Goal: Task Accomplishment & Management: Manage account settings

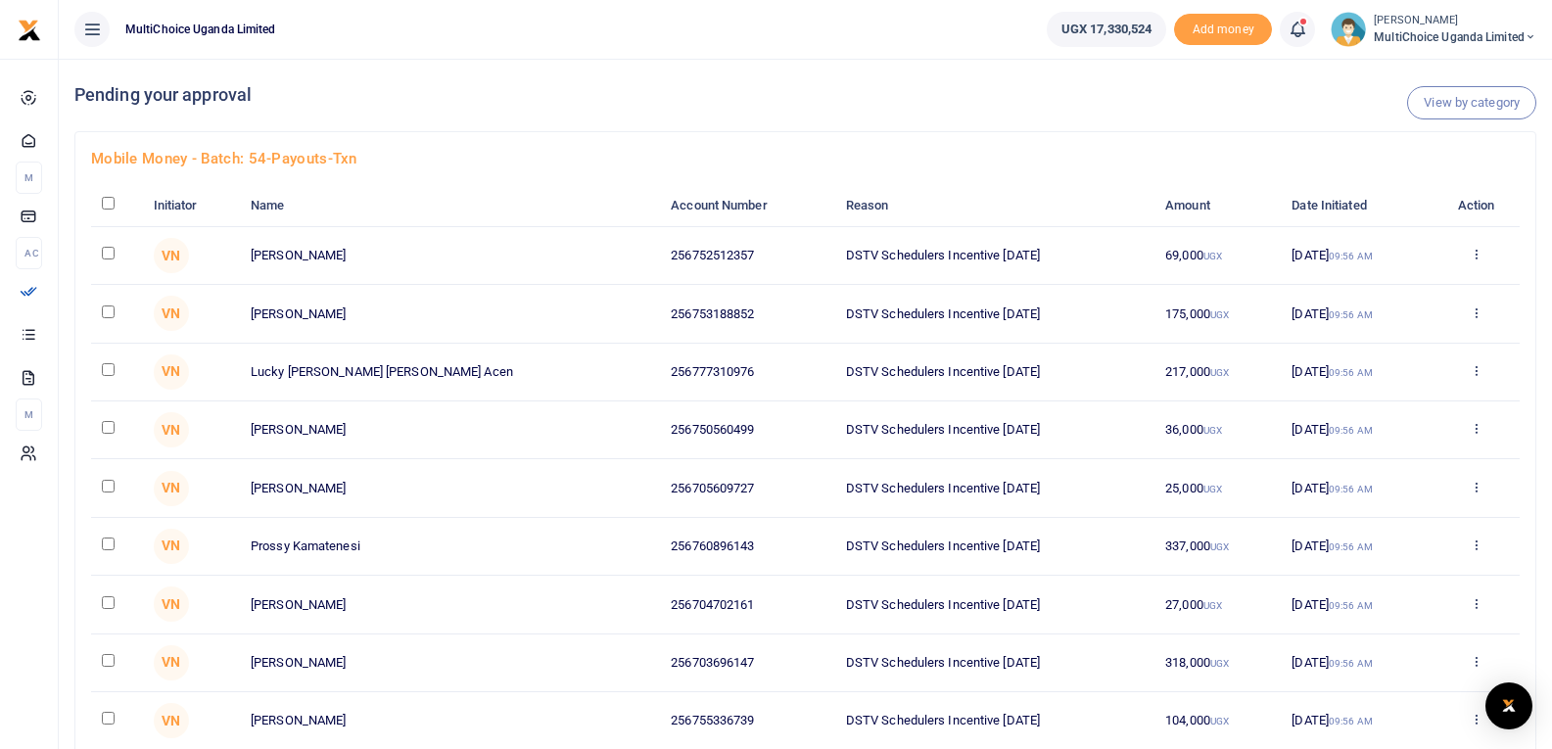
click at [104, 204] on input "checkbox" at bounding box center [108, 203] width 13 height 13
checkbox input "true"
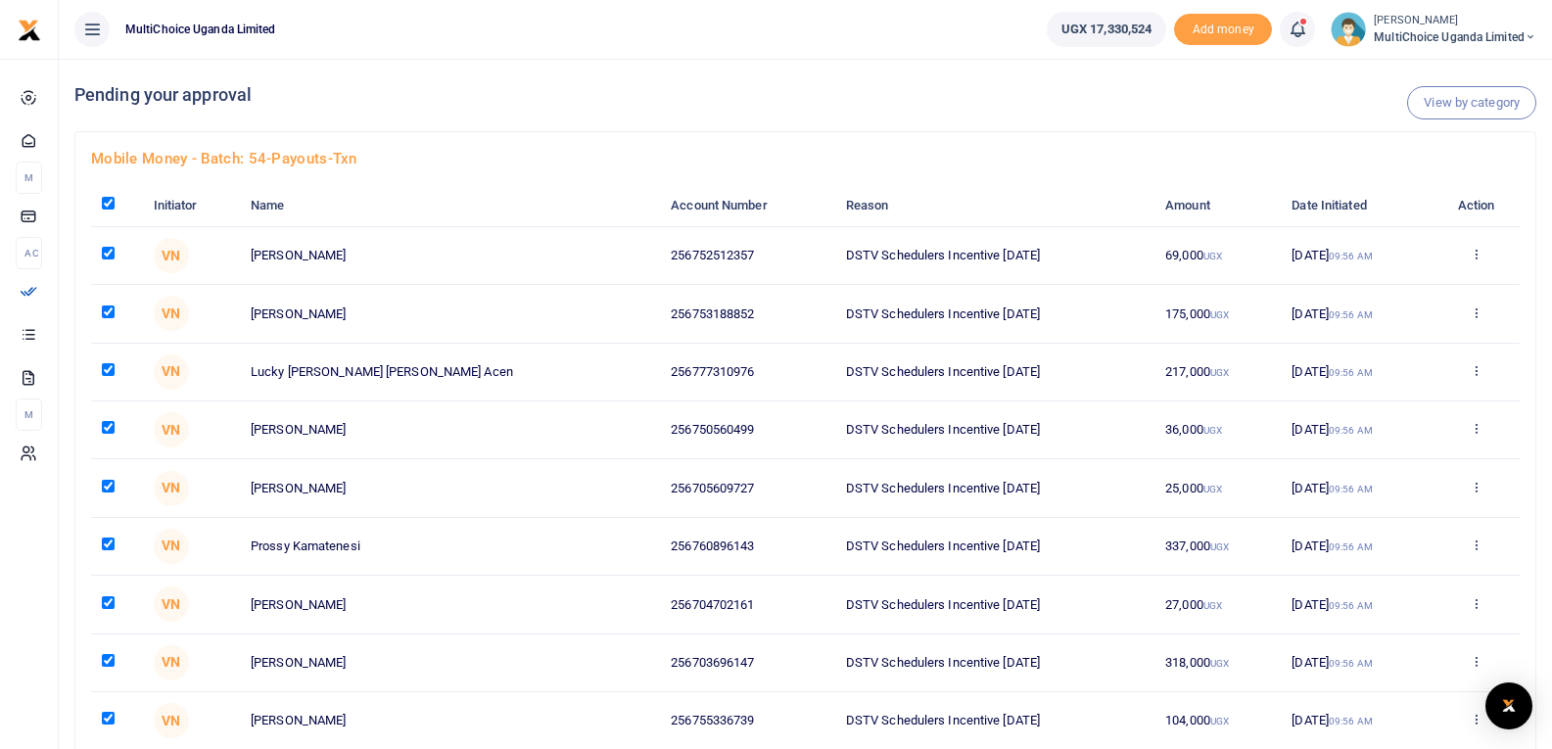
checkbox input "true"
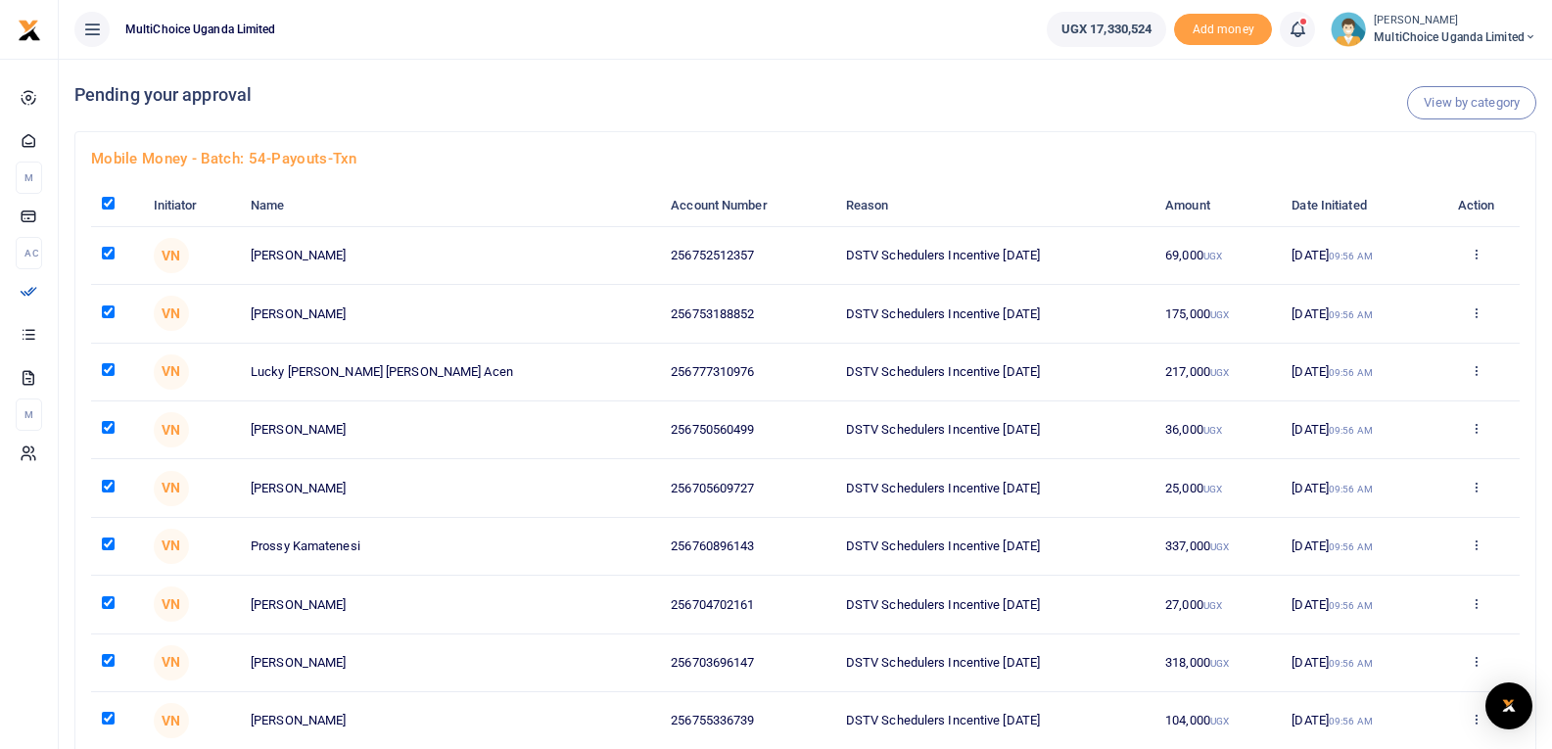
checkbox input "true"
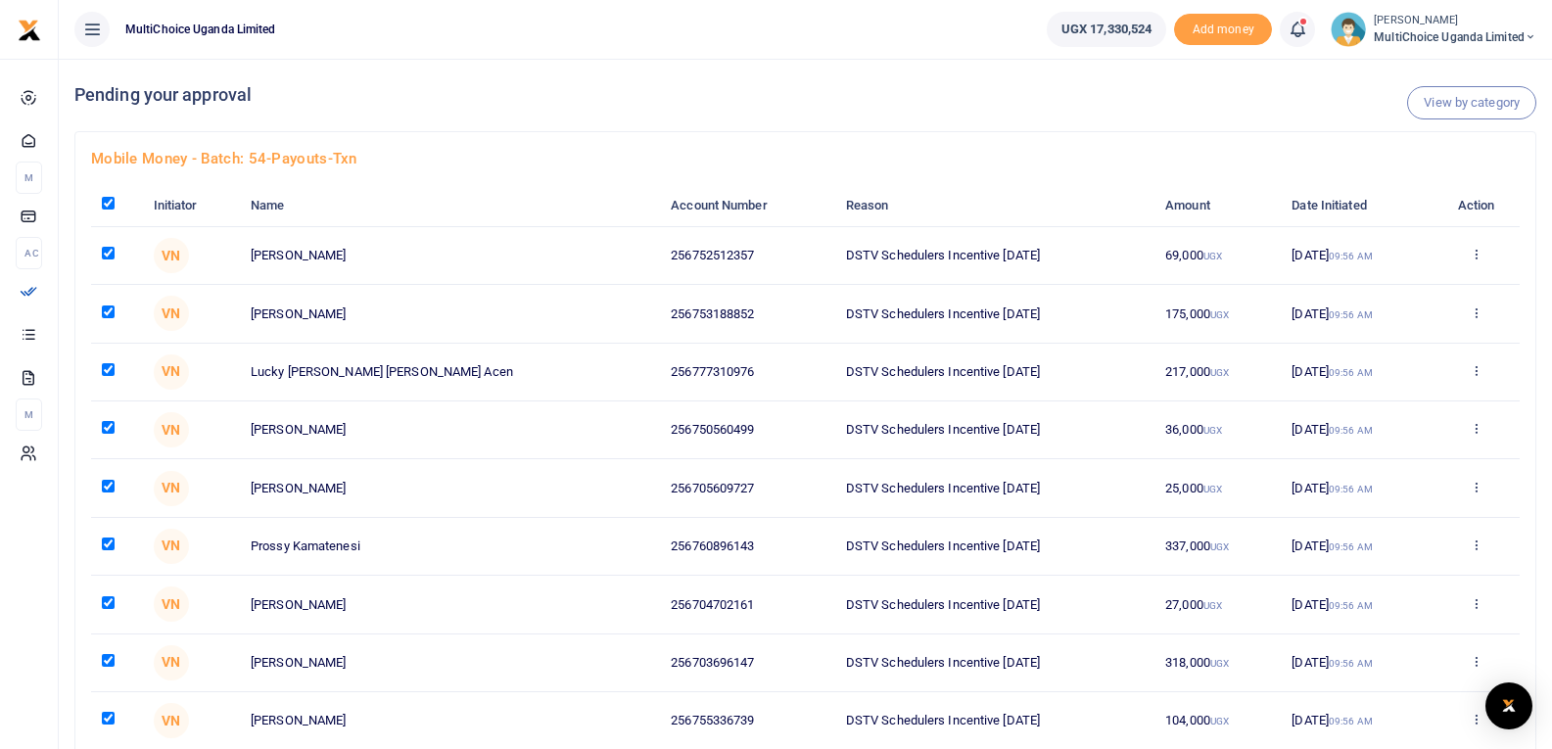
checkbox input "true"
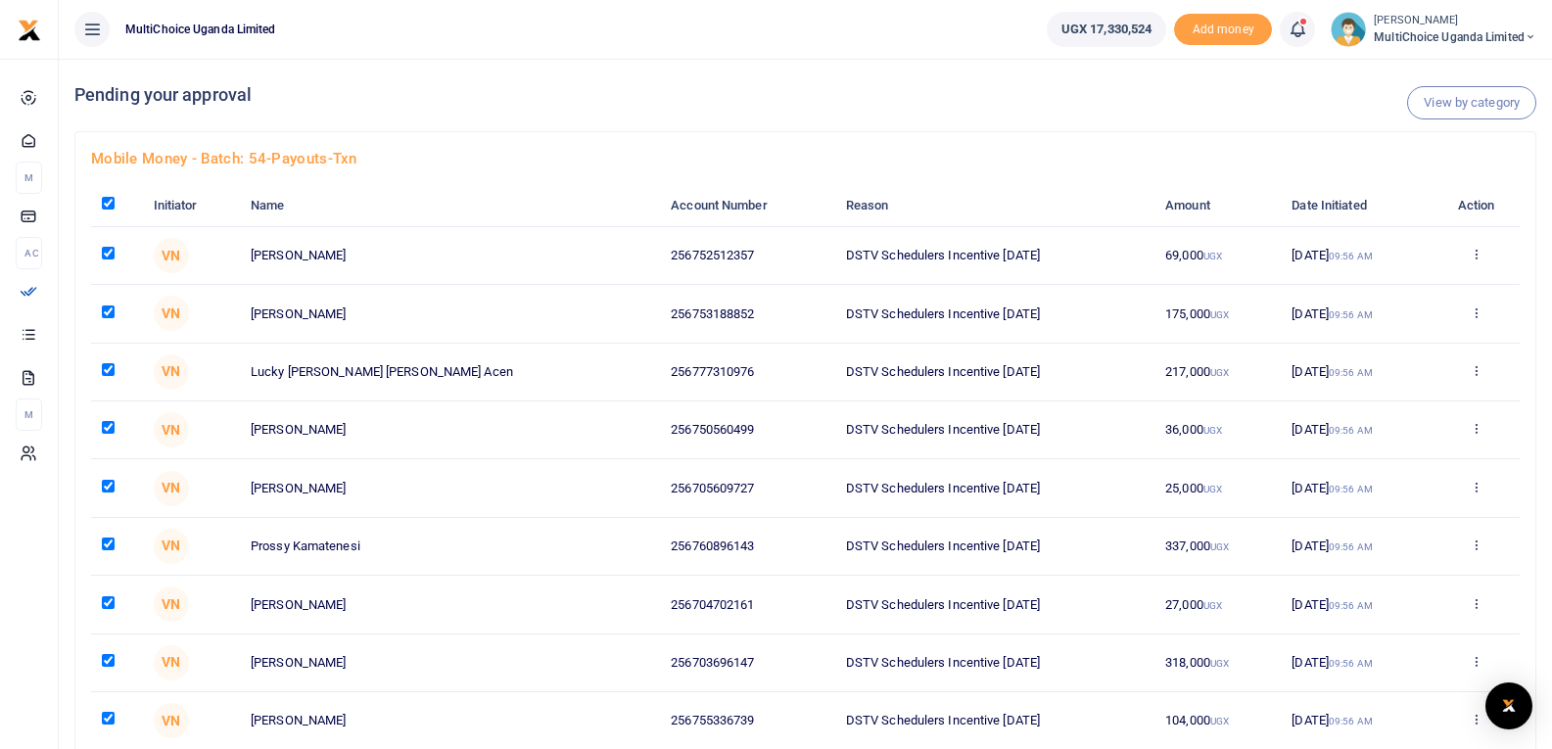
checkbox input "true"
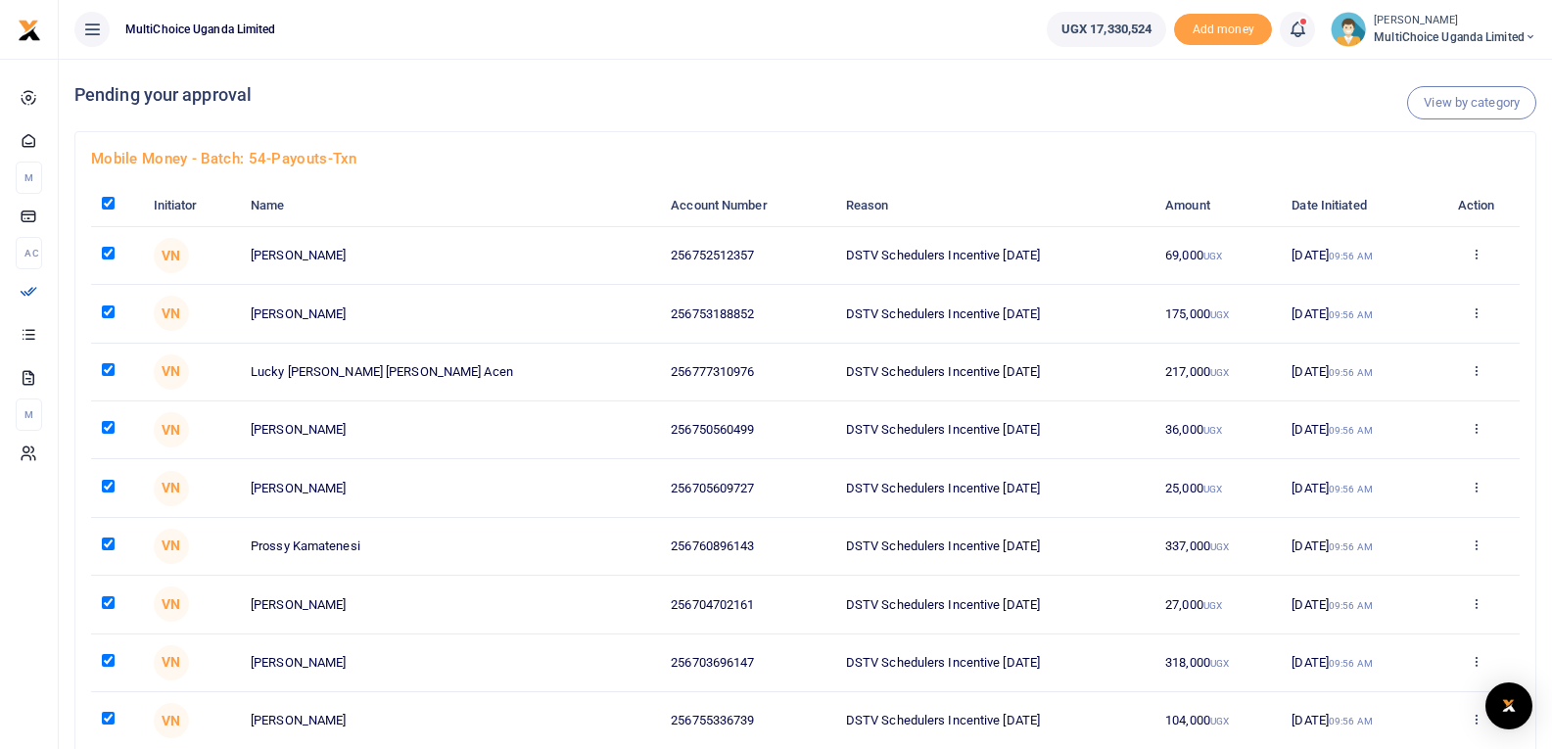
checkbox input "true"
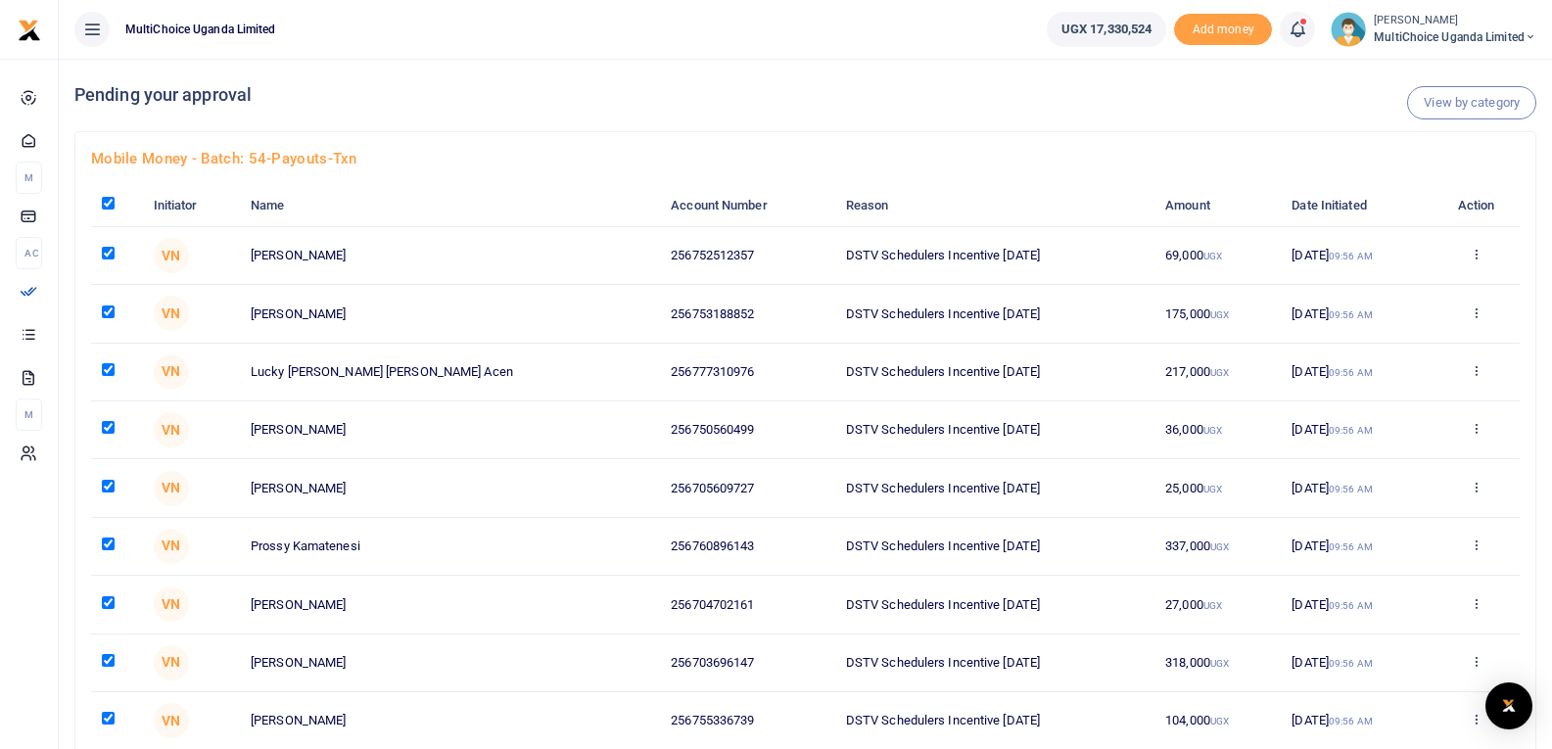
checkbox input "true"
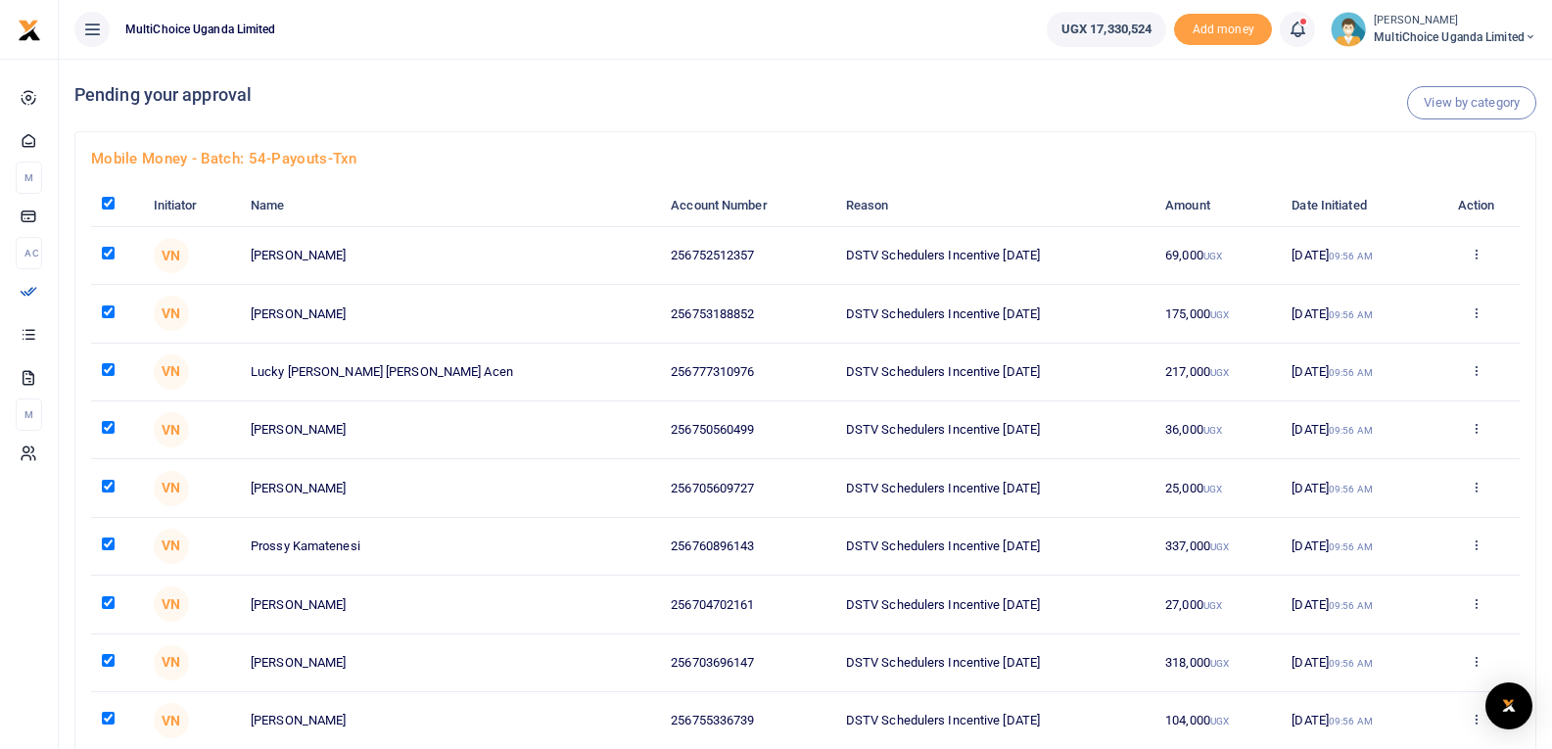
checkbox input "true"
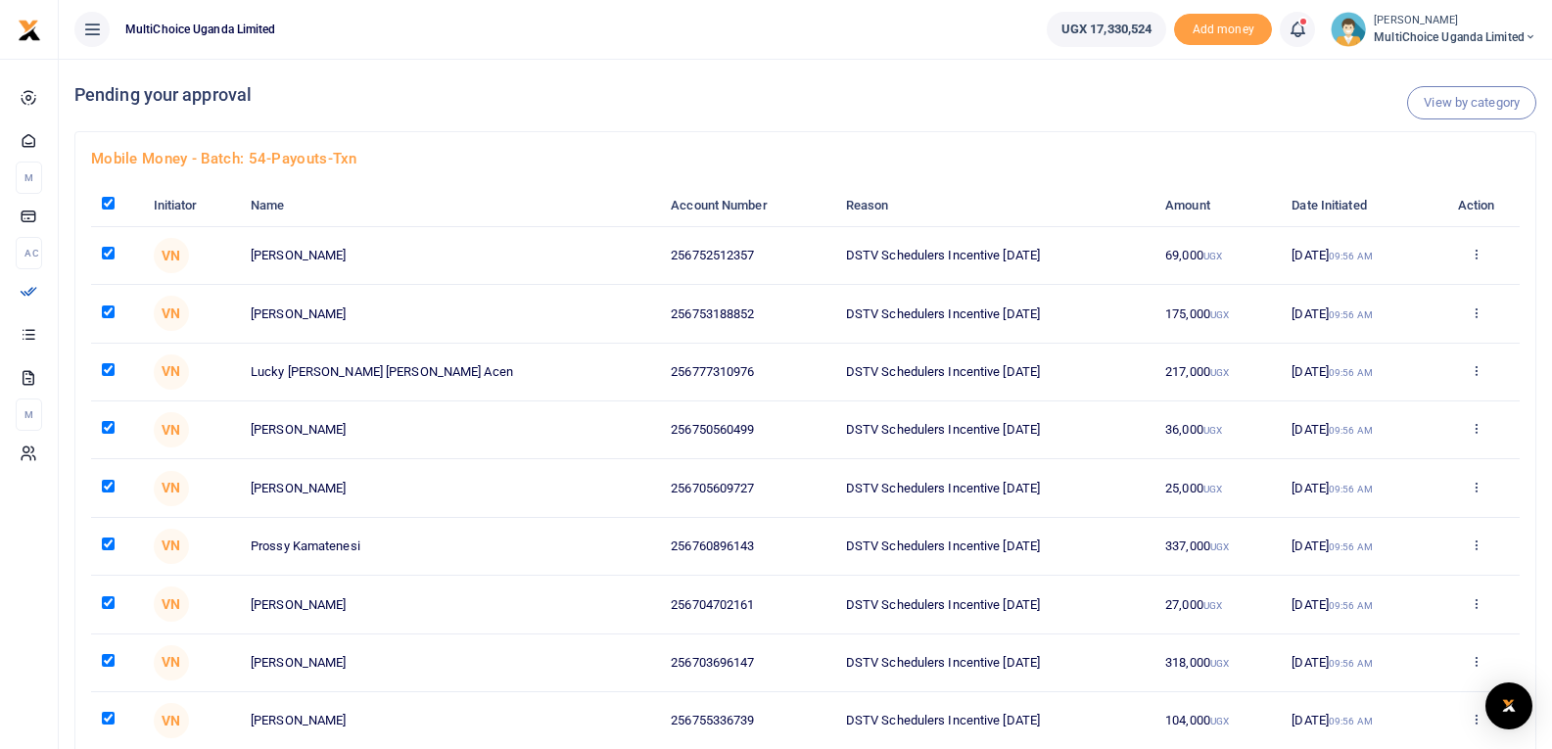
checkbox input "true"
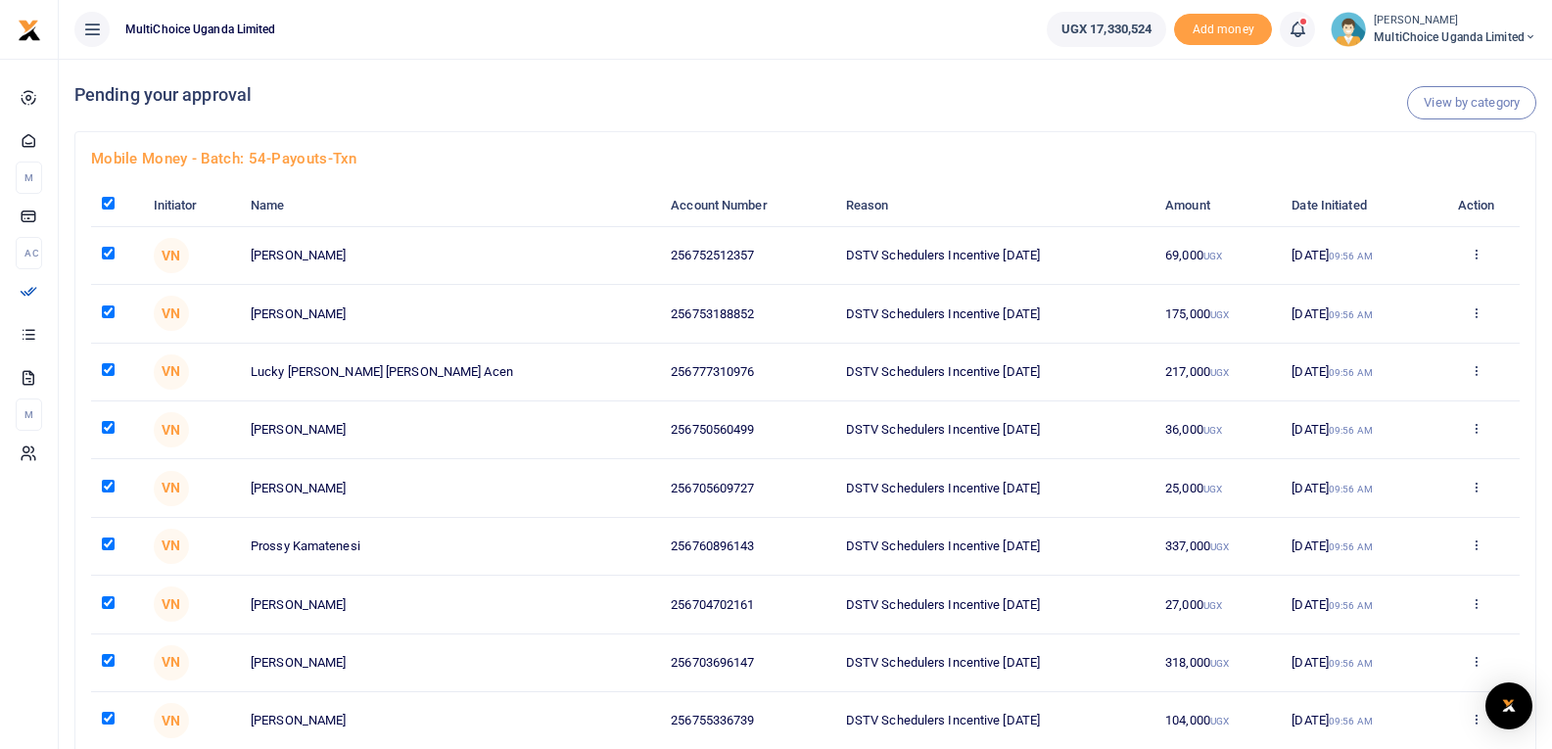
checkbox input "true"
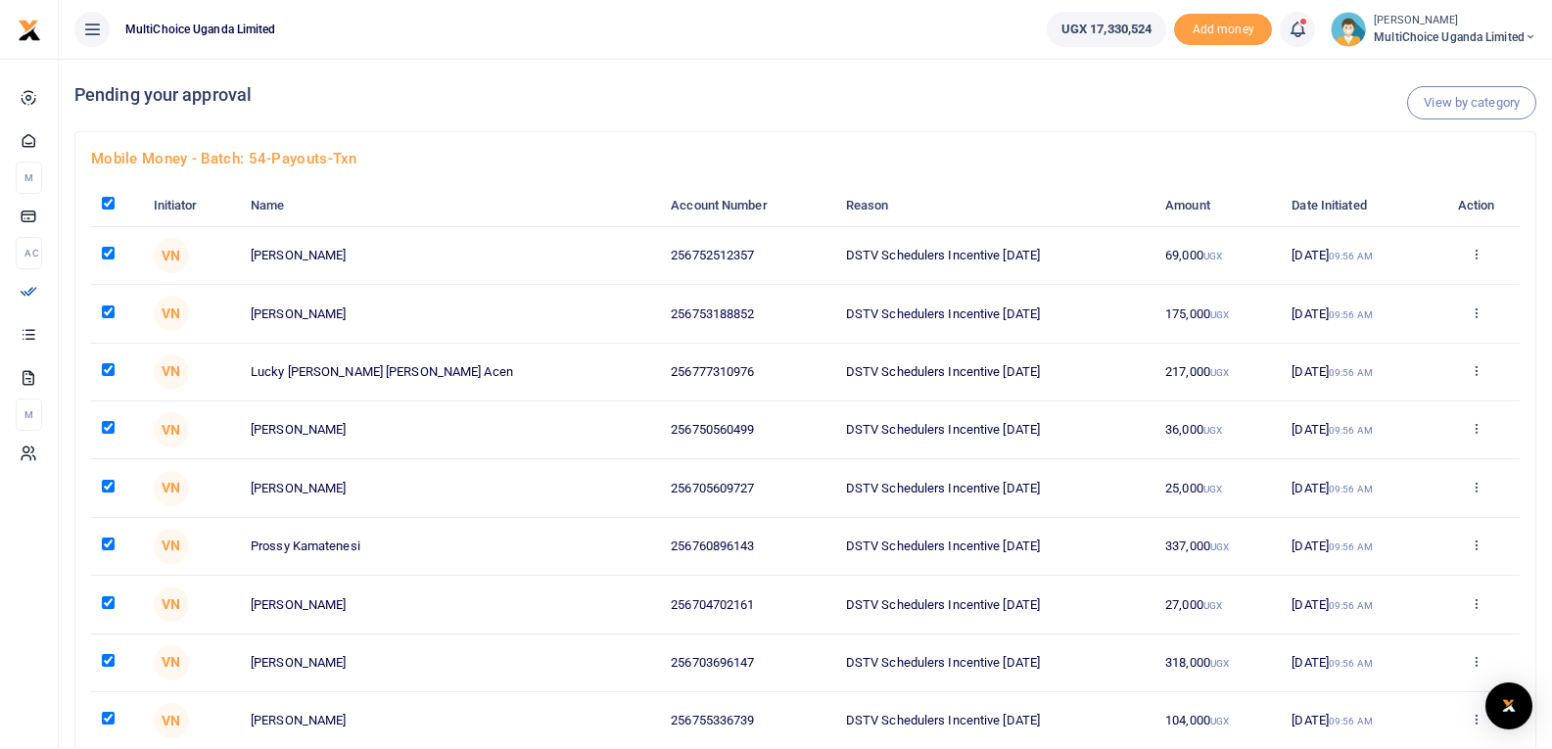
checkbox input "true"
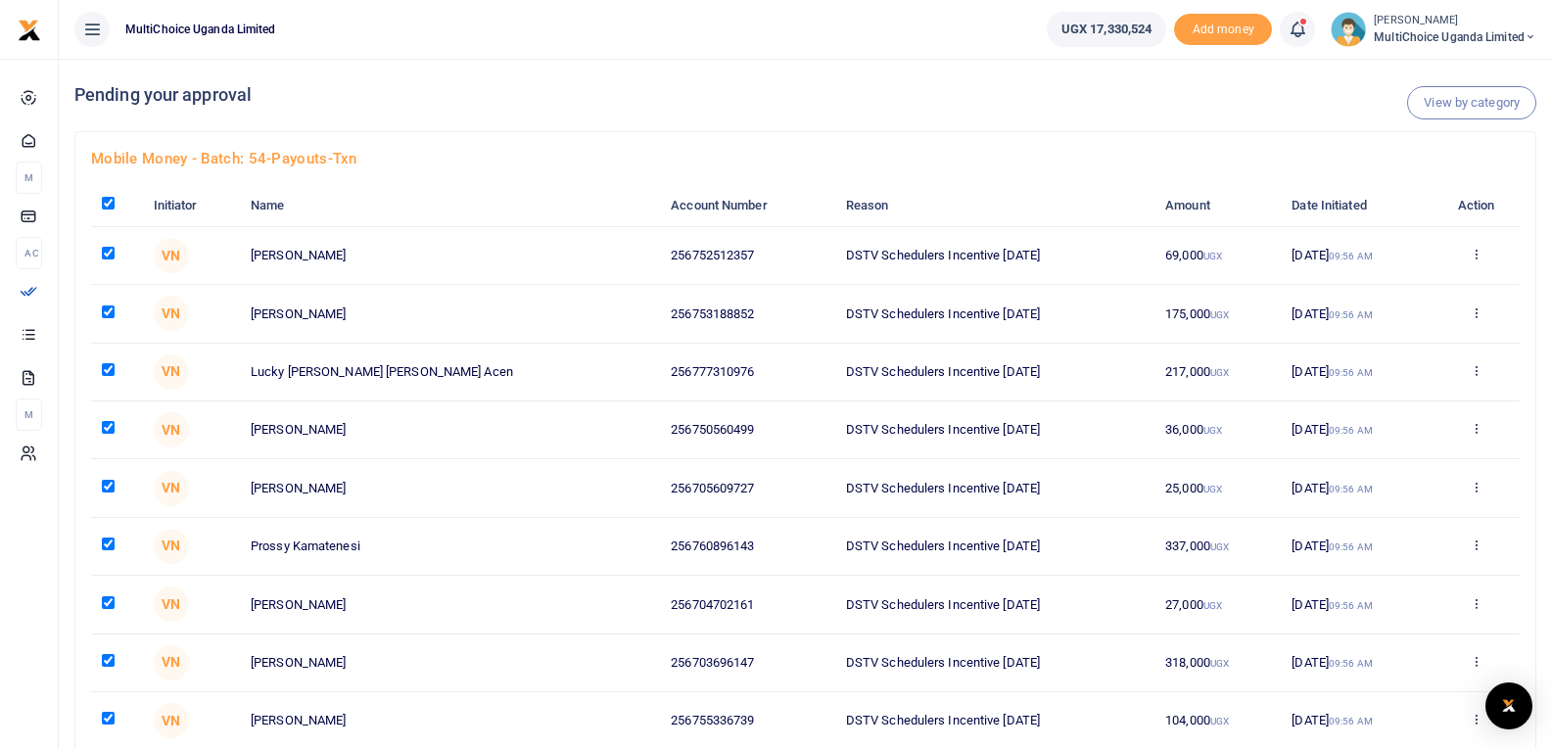
checkbox input "true"
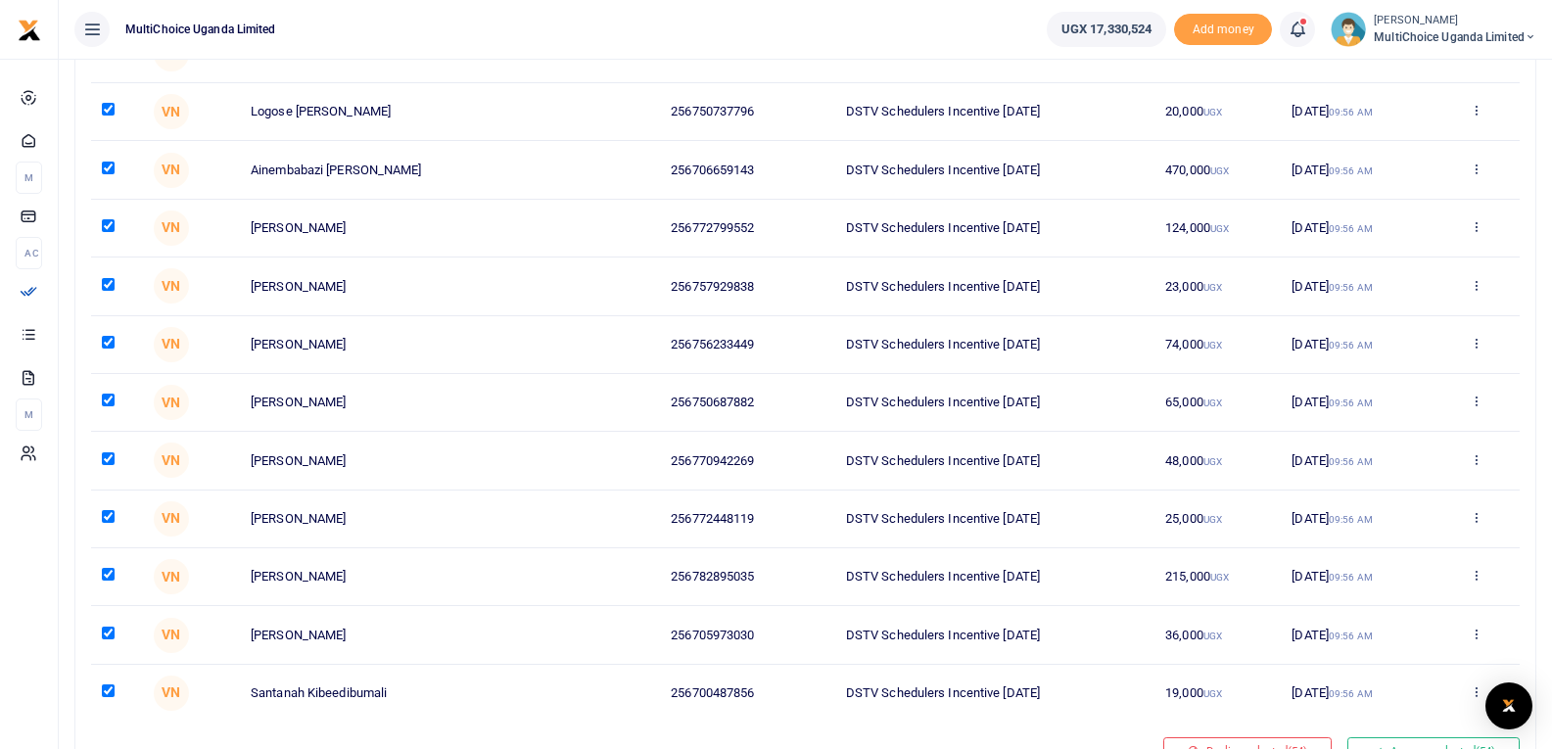
scroll to position [3134, 0]
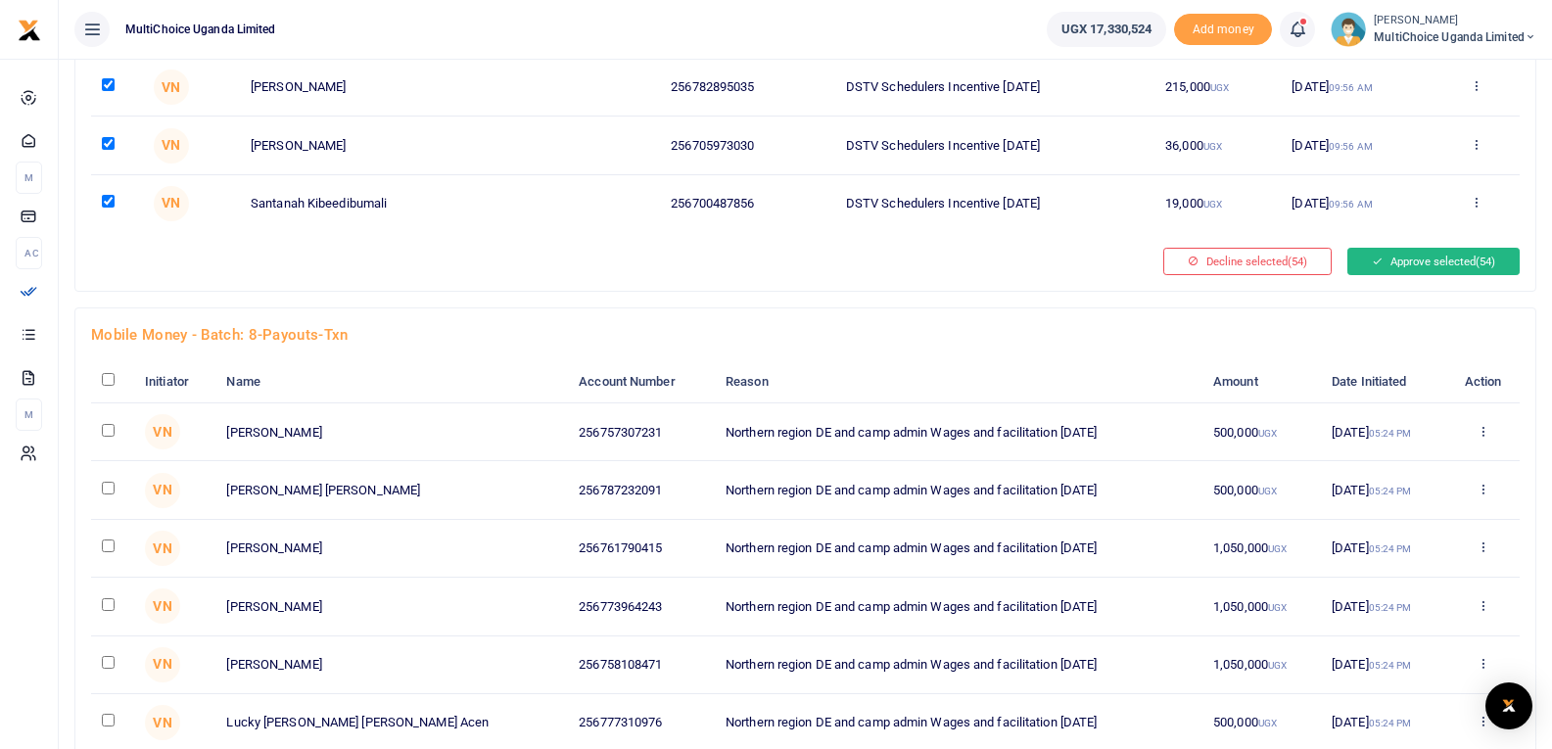
click at [1396, 256] on button "Approve selected (54)" at bounding box center [1434, 261] width 172 height 27
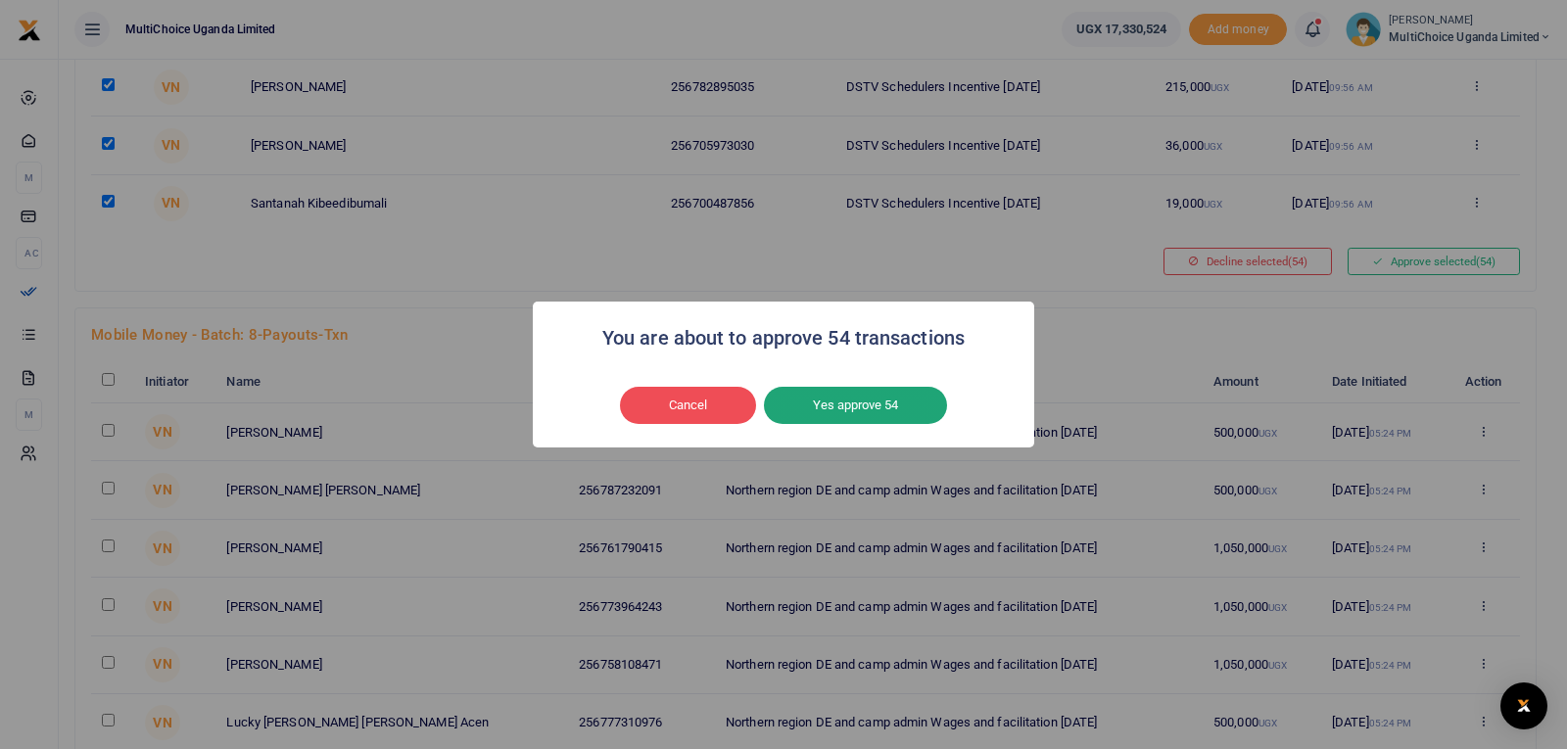
click at [873, 407] on button "Yes approve 54" at bounding box center [855, 405] width 183 height 37
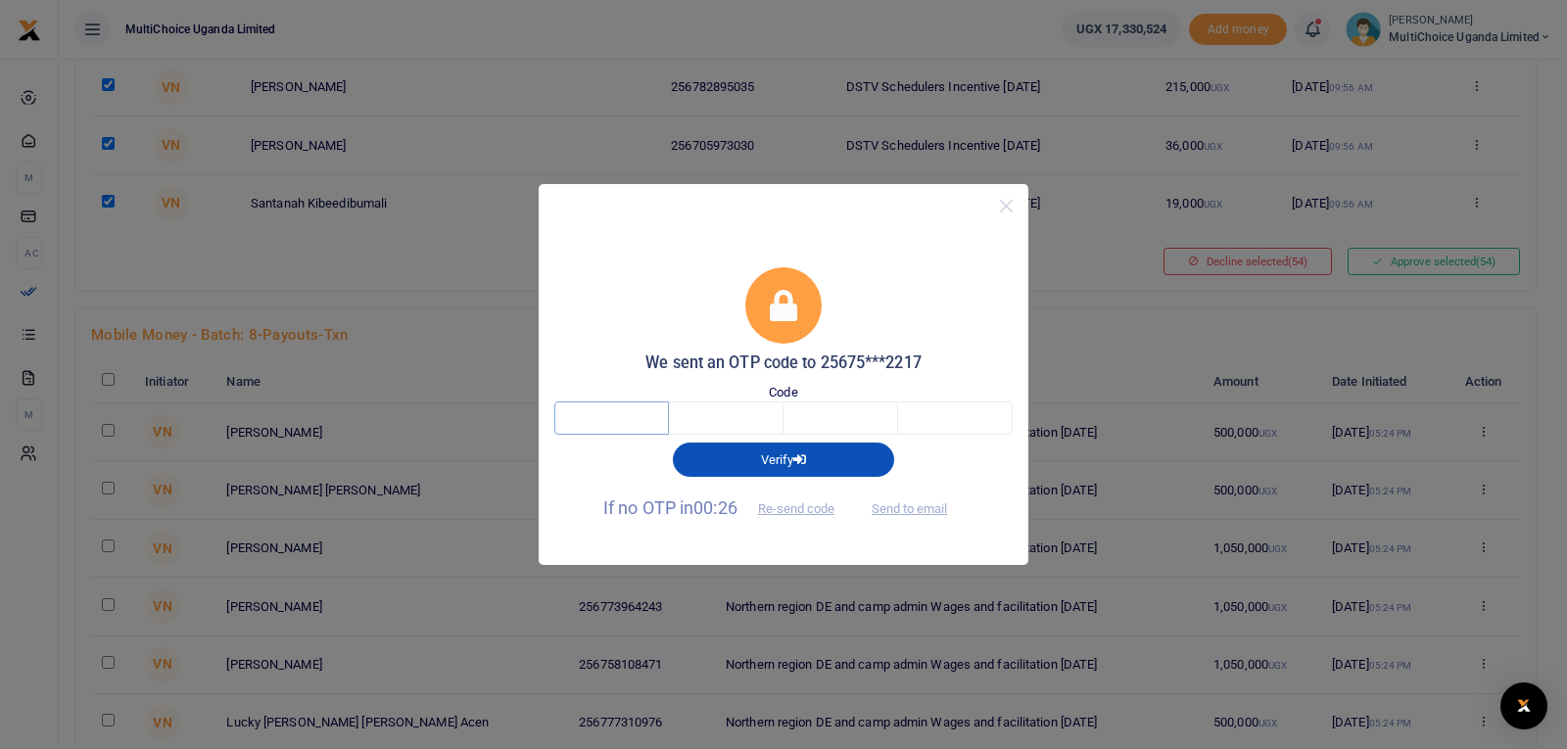
click at [649, 419] on input "text" at bounding box center [611, 418] width 115 height 33
type input "3"
type input "4"
type input "9"
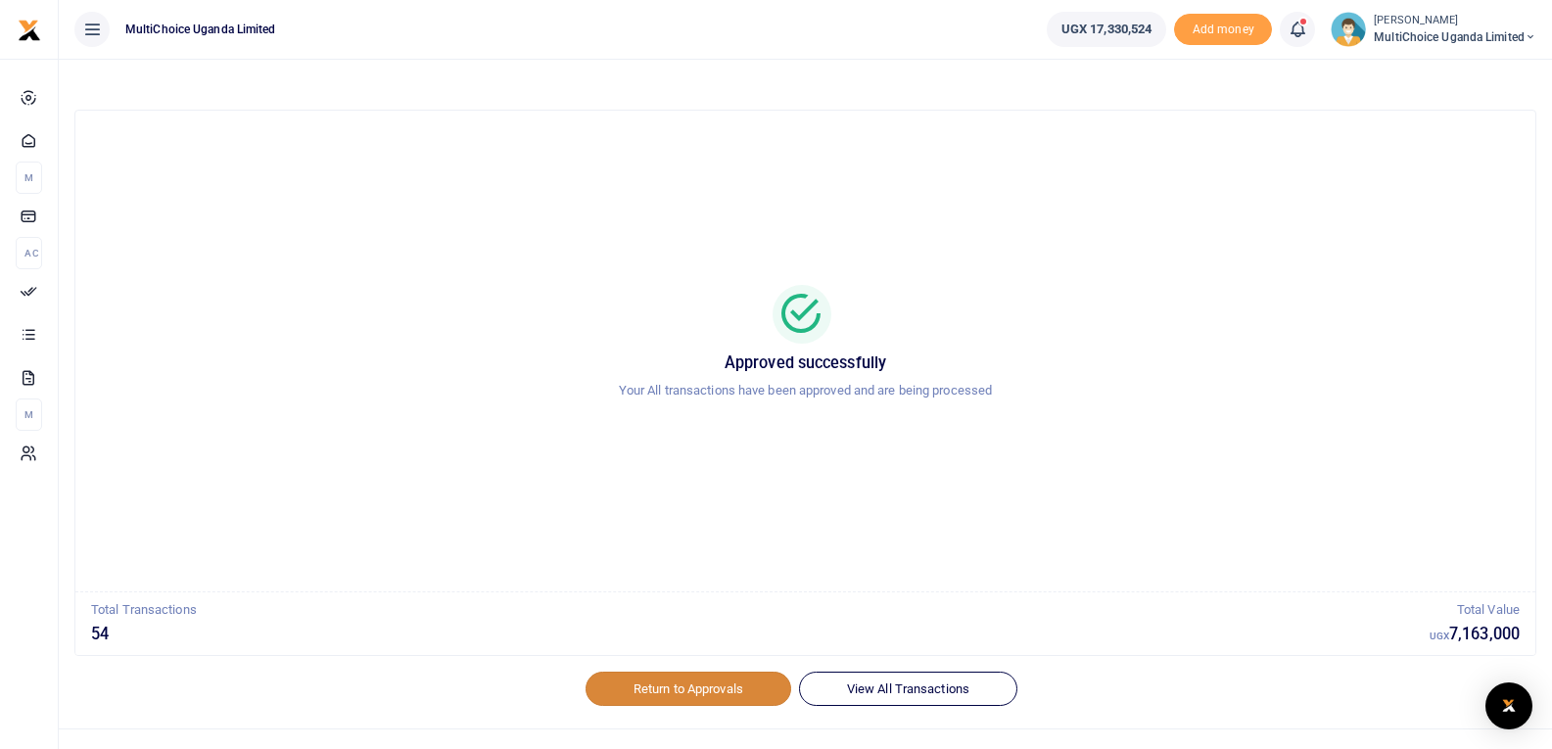
click at [674, 693] on link "Return to Approvals" at bounding box center [689, 688] width 206 height 33
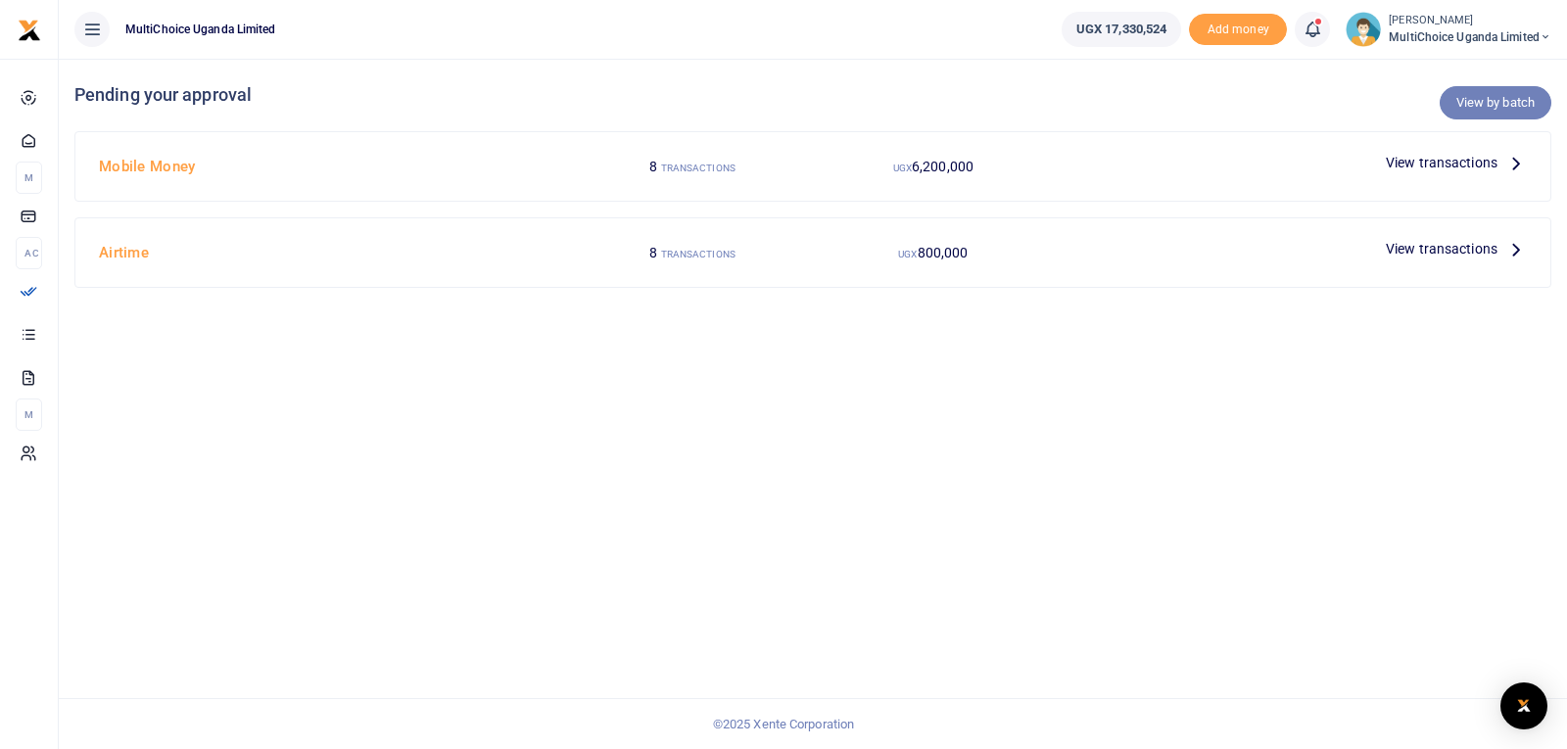
click at [1464, 103] on link "View by batch" at bounding box center [1496, 102] width 112 height 33
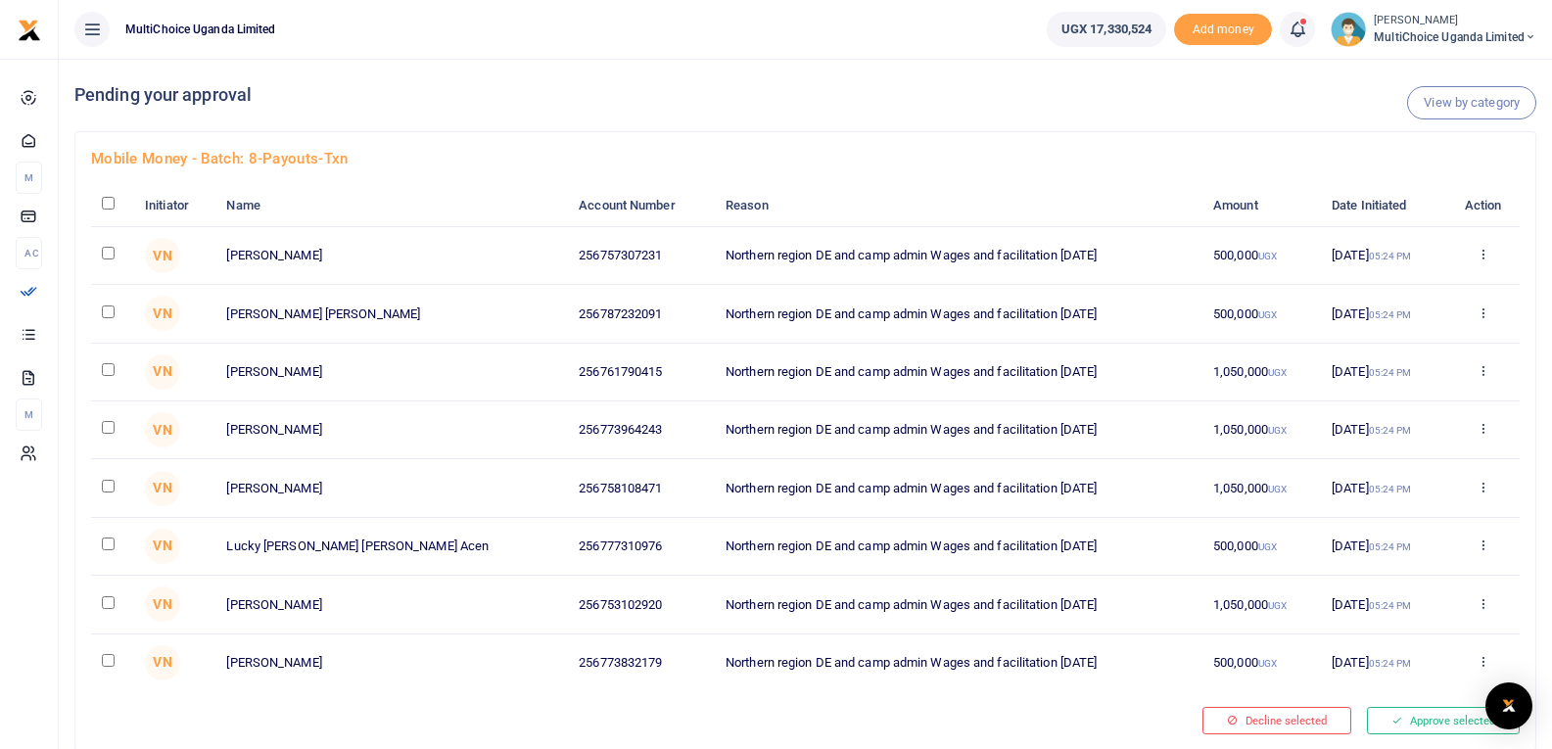
click at [106, 205] on input "checkbox" at bounding box center [108, 203] width 13 height 13
checkbox input "true"
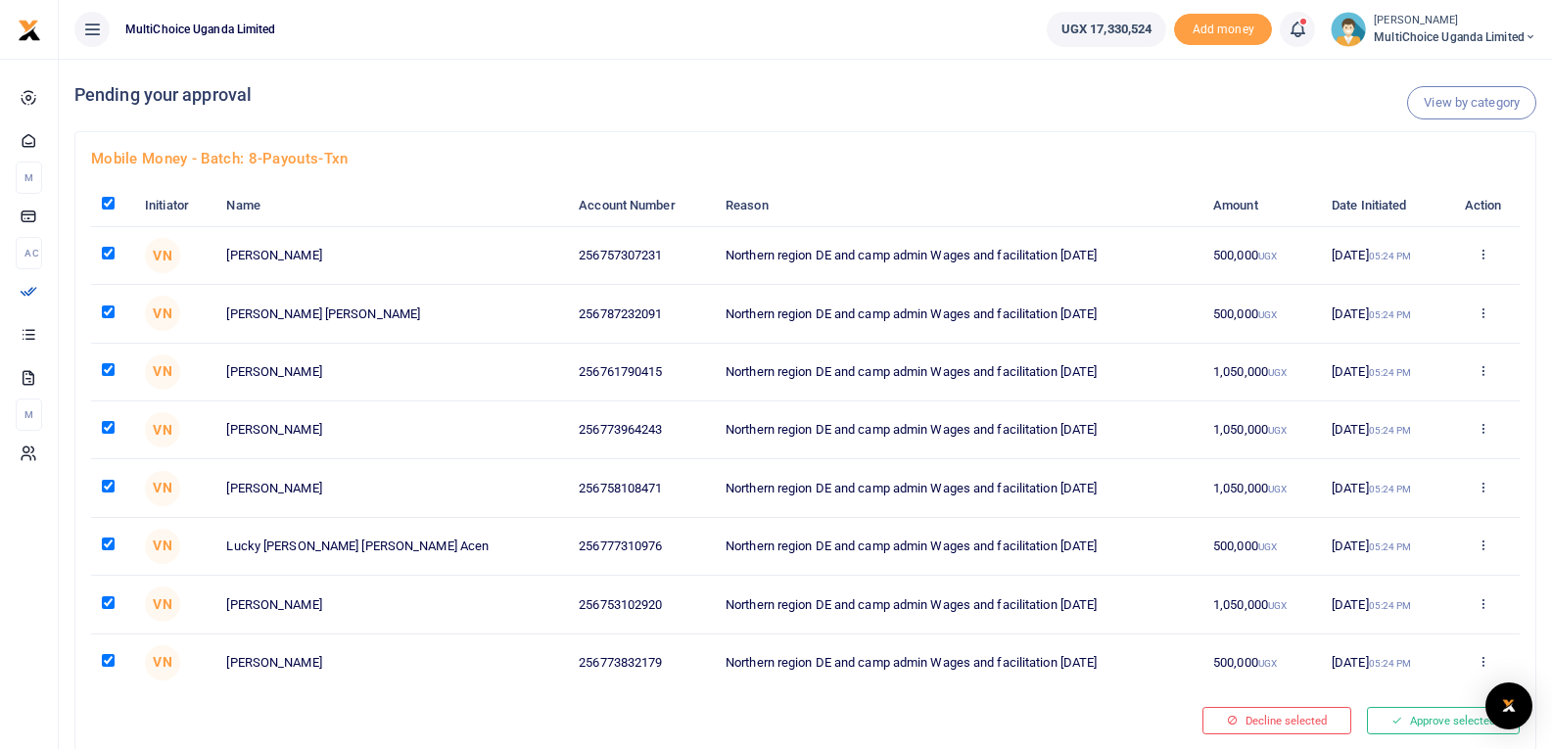
checkbox input "true"
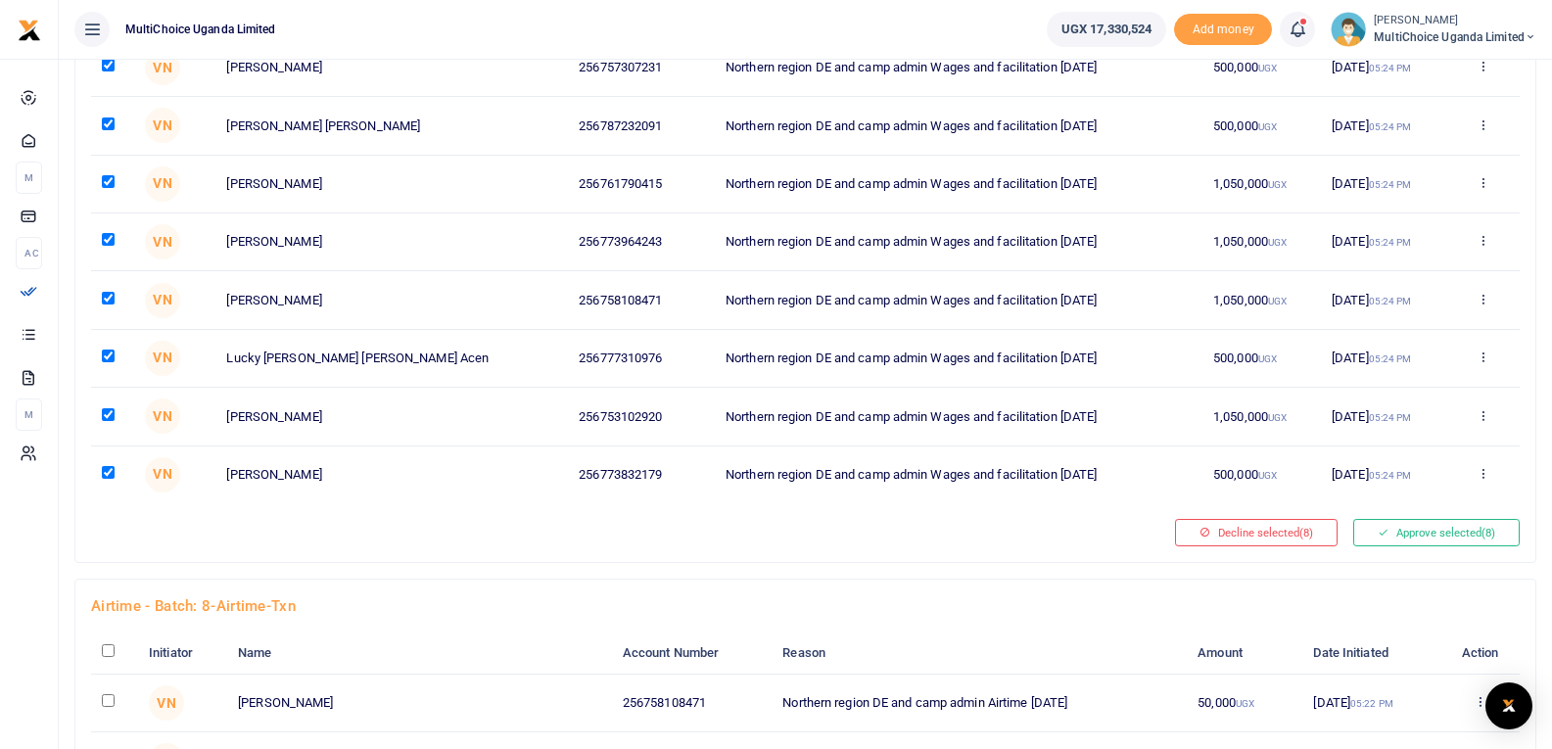
scroll to position [196, 0]
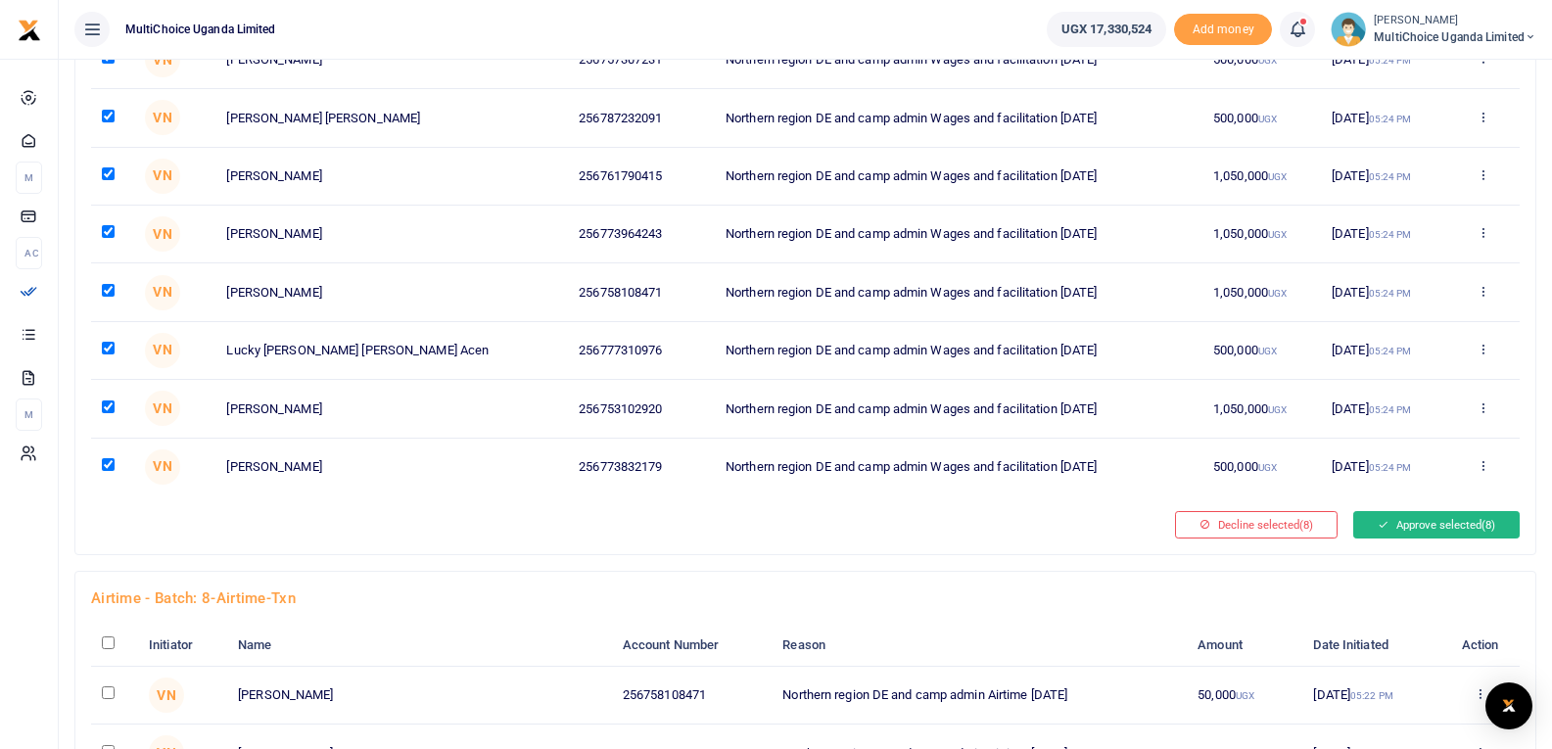
click at [1441, 520] on button "Approve selected (8)" at bounding box center [1436, 524] width 166 height 27
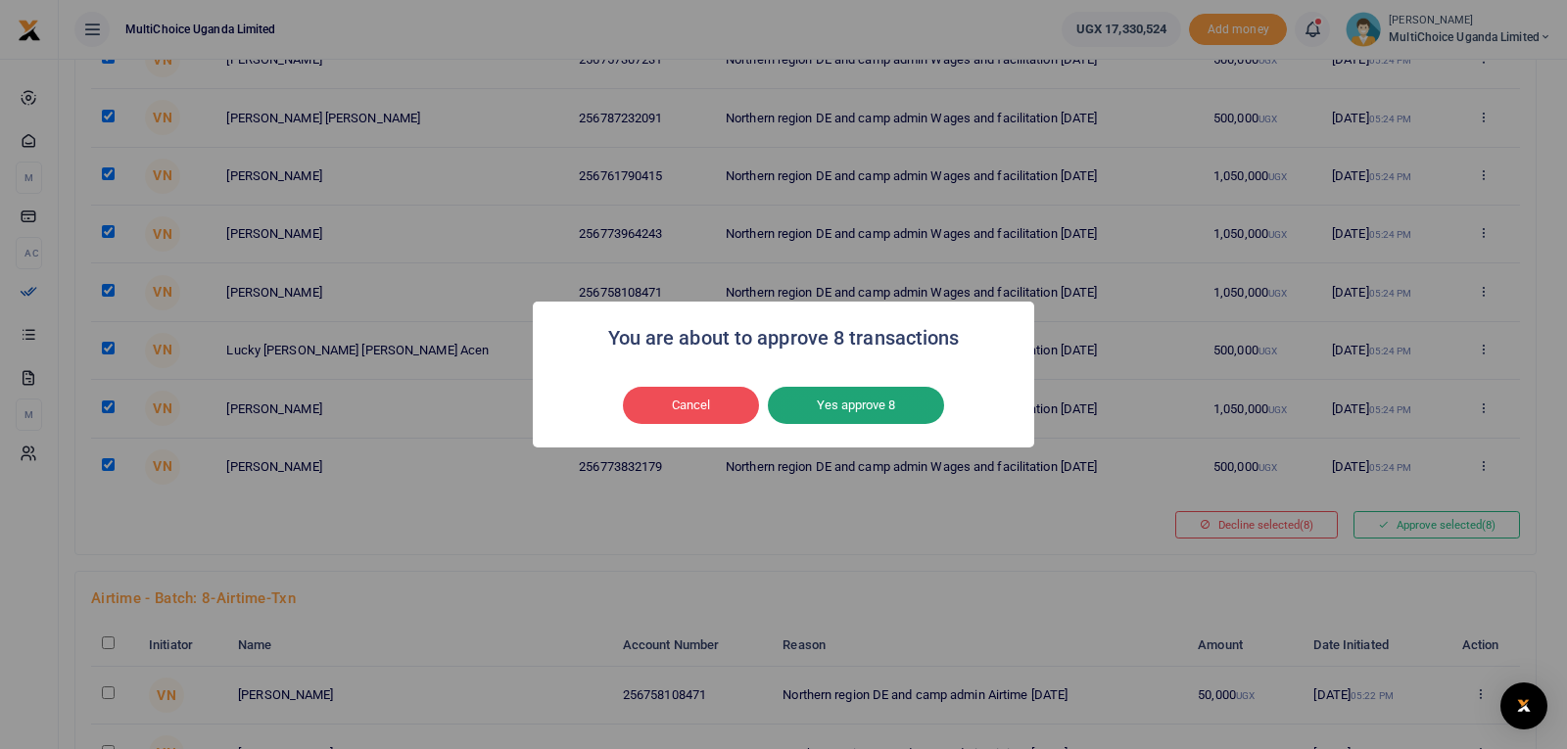
drag, startPoint x: 879, startPoint y: 403, endPoint x: 900, endPoint y: 422, distance: 28.4
click at [880, 403] on button "Yes approve 8" at bounding box center [856, 405] width 176 height 37
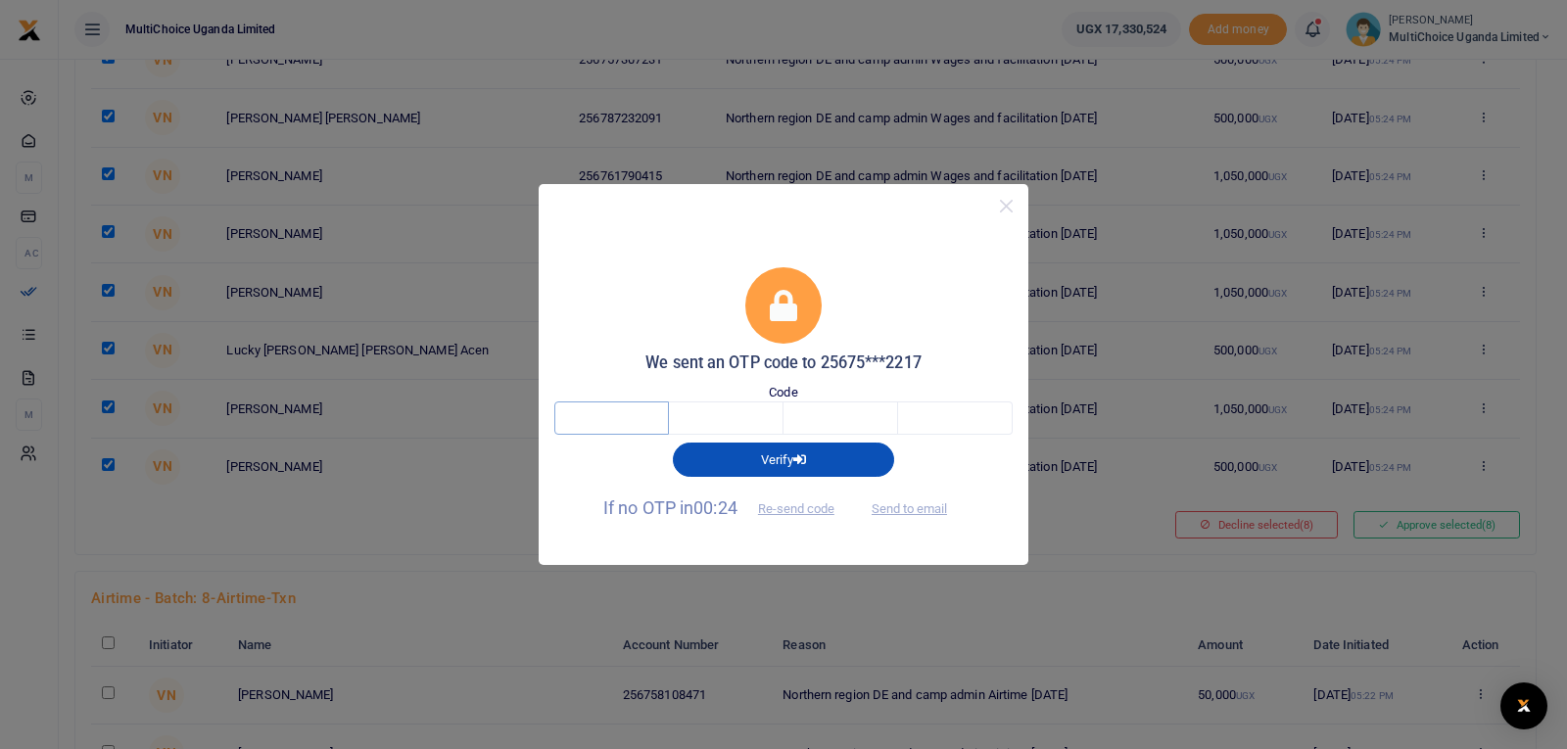
click at [650, 418] on input "text" at bounding box center [611, 418] width 115 height 33
type input "1"
type input "4"
type input "2"
type input "0"
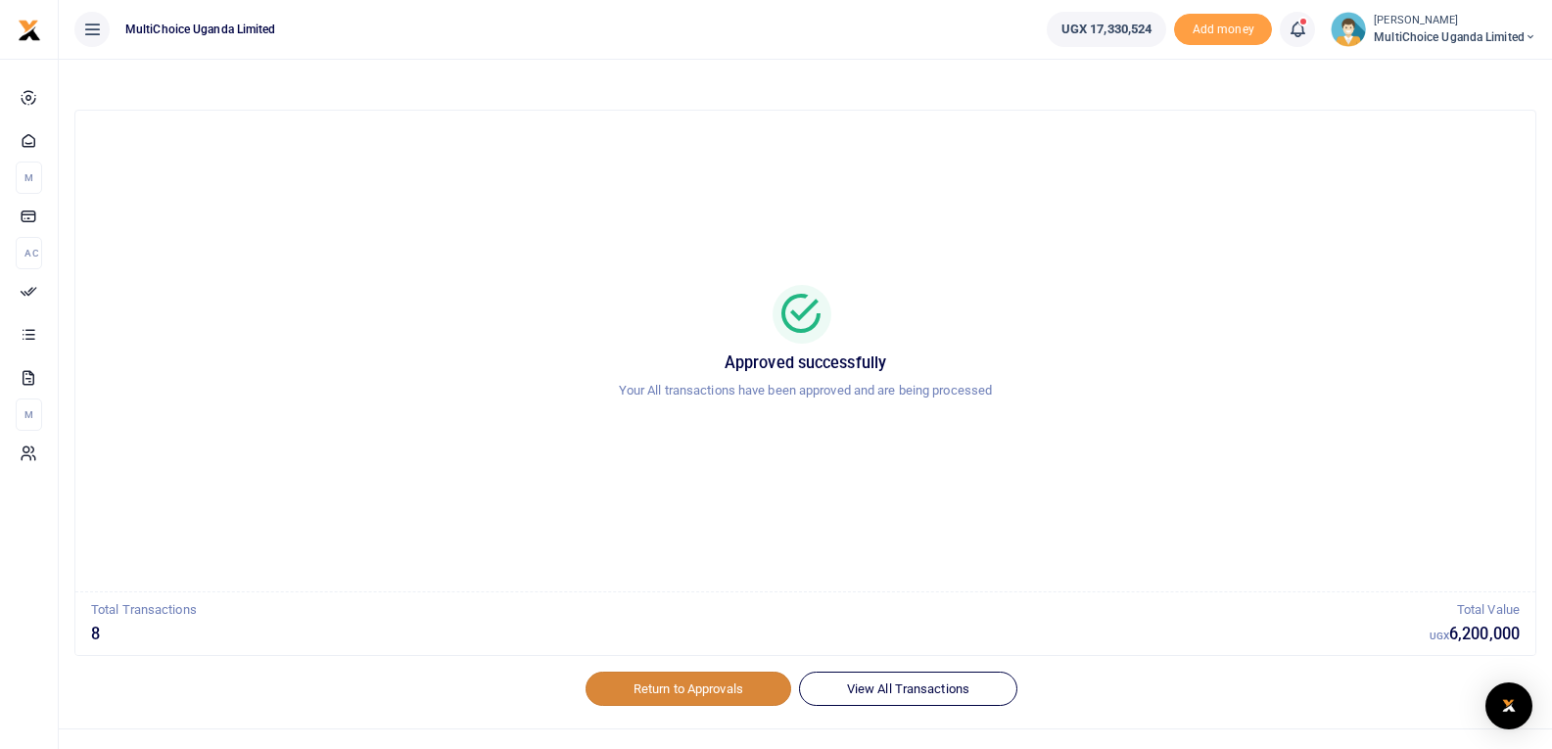
click at [669, 687] on link "Return to Approvals" at bounding box center [689, 688] width 206 height 33
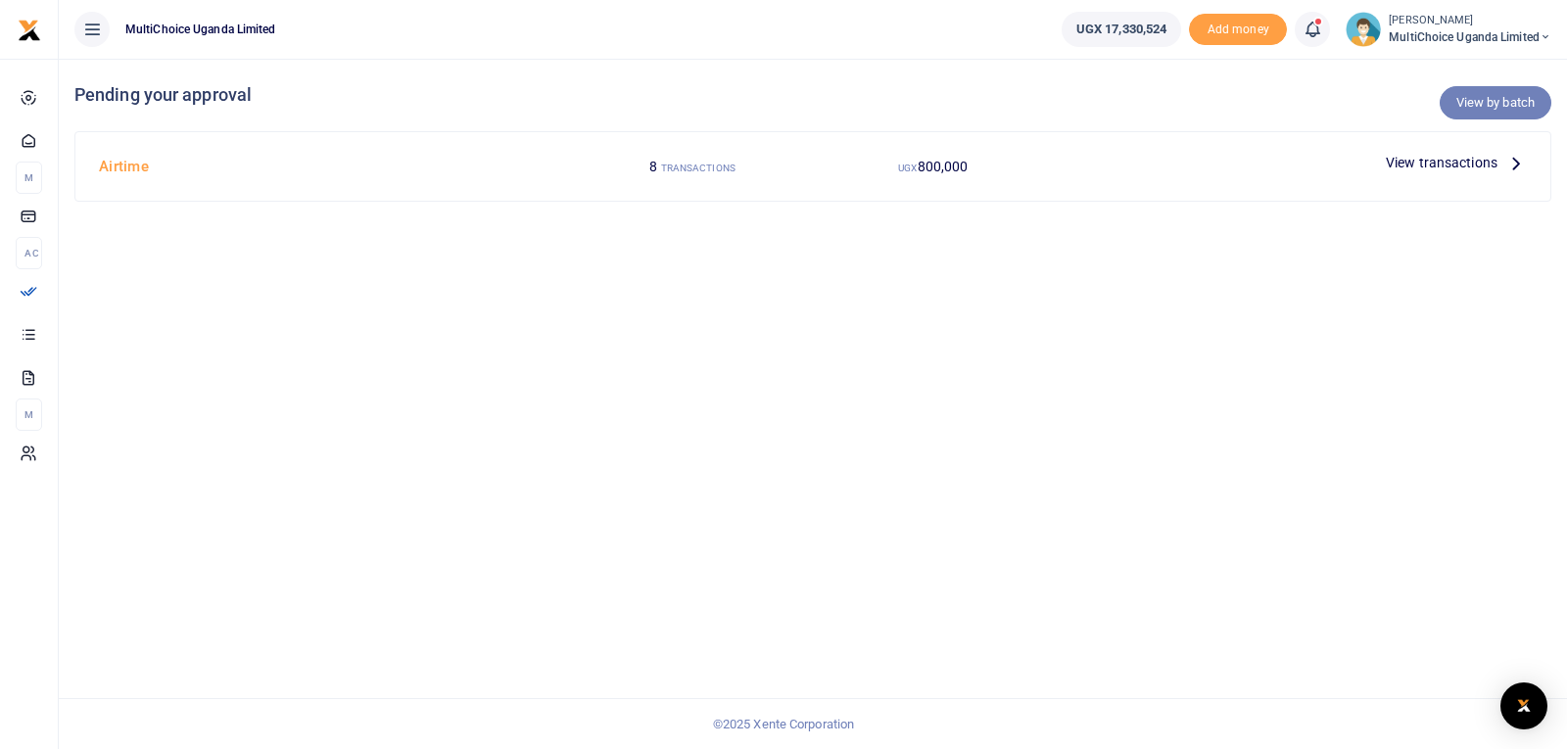
click at [1491, 102] on link "View by batch" at bounding box center [1496, 102] width 112 height 33
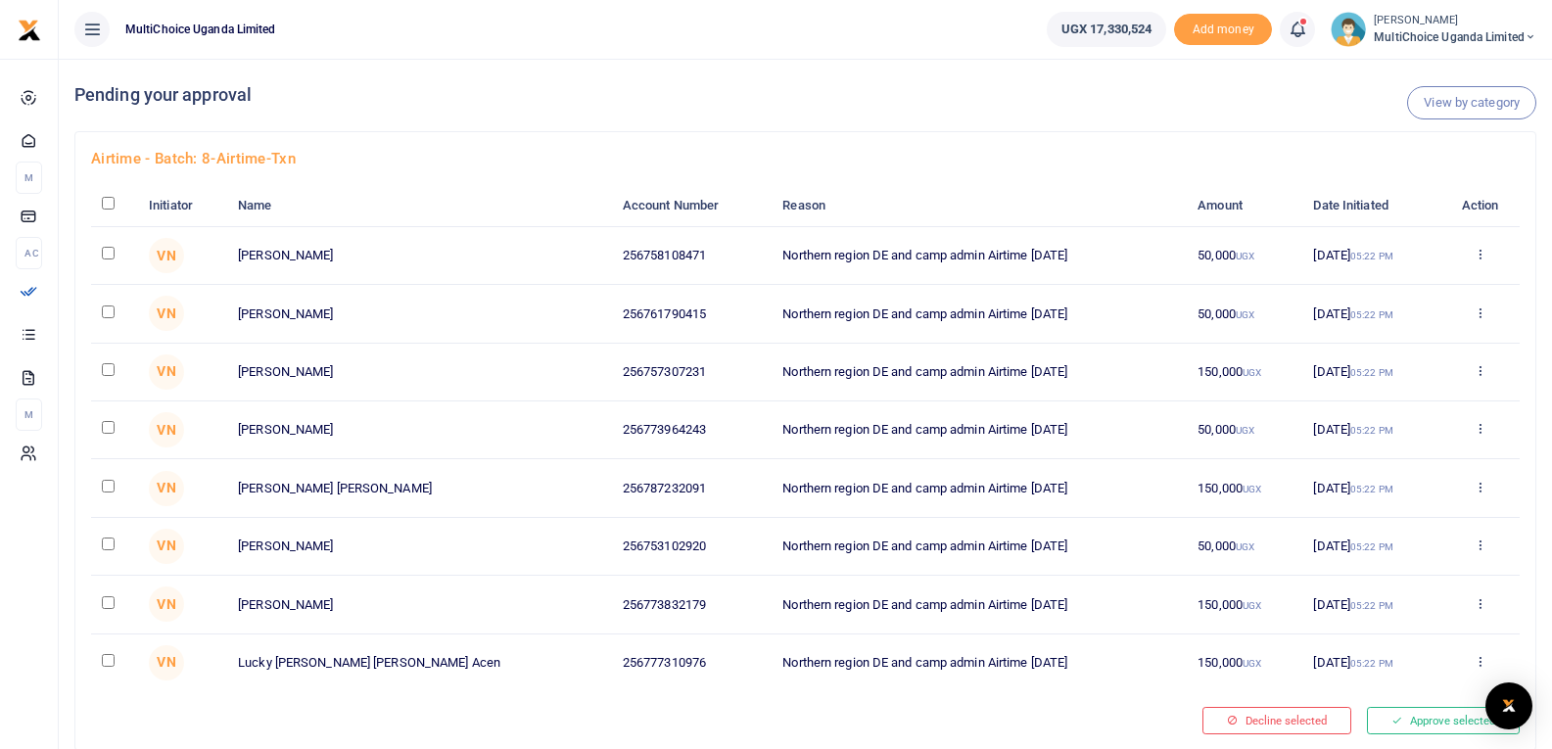
click at [106, 204] on input "checkbox" at bounding box center [108, 203] width 13 height 13
checkbox input "true"
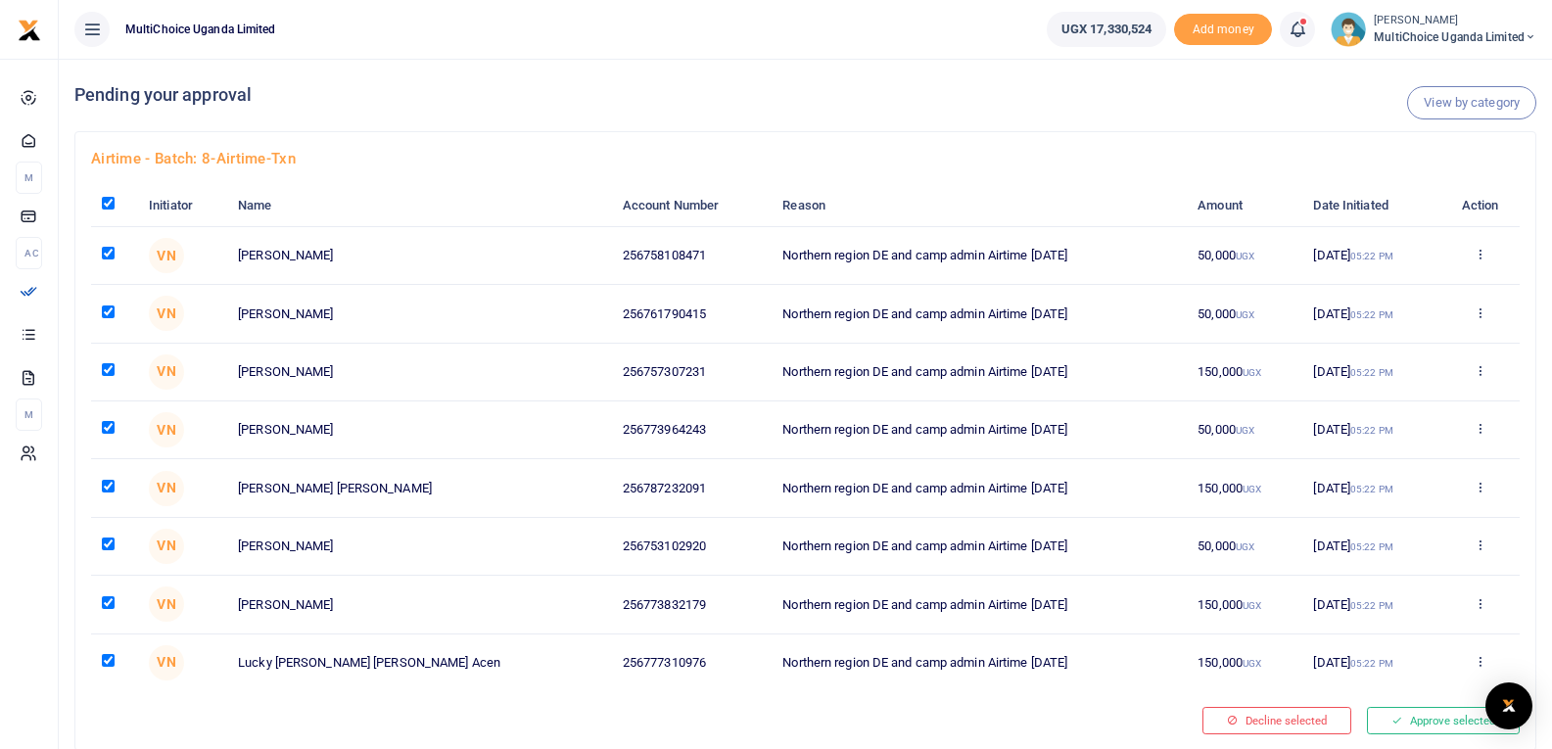
checkbox input "true"
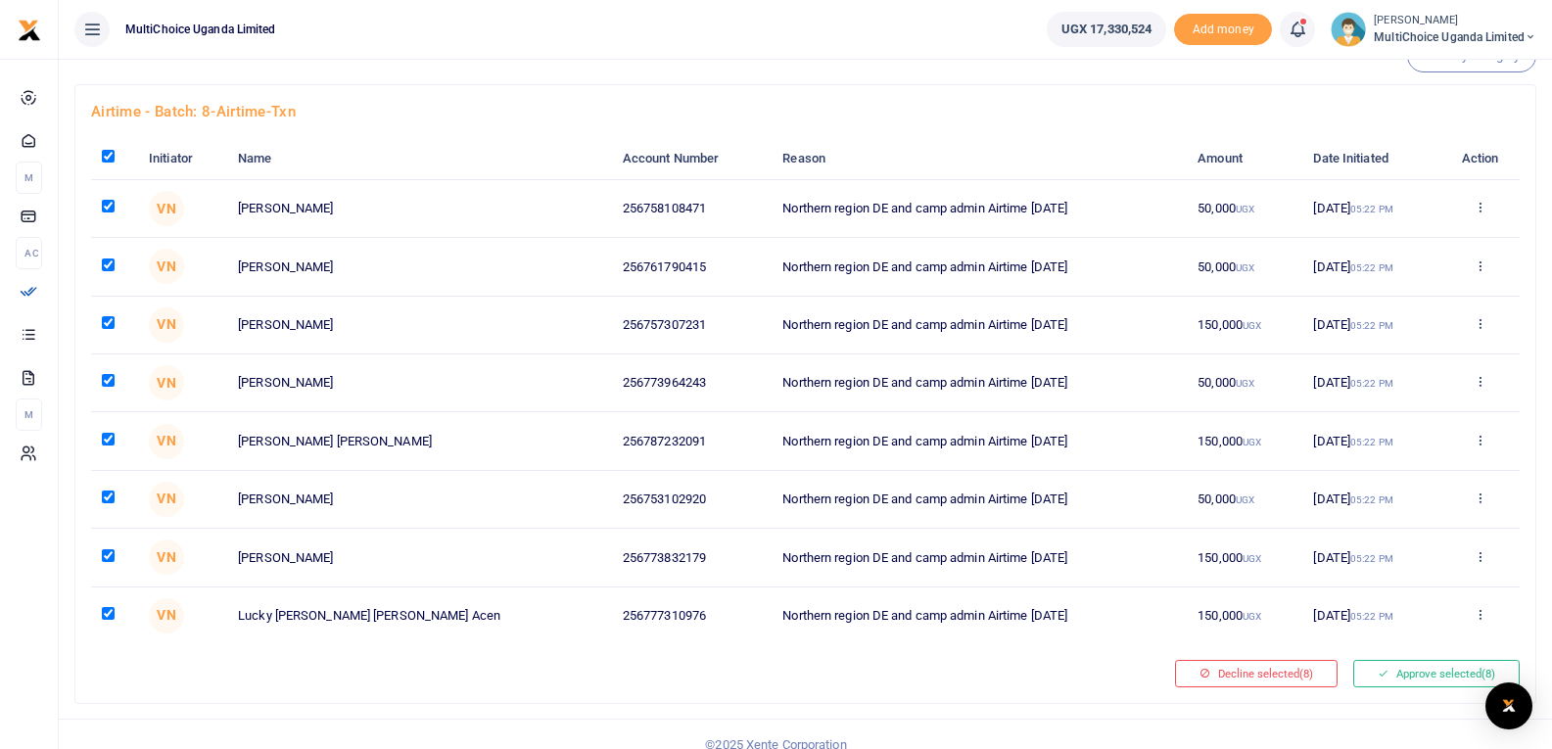
scroll to position [69, 0]
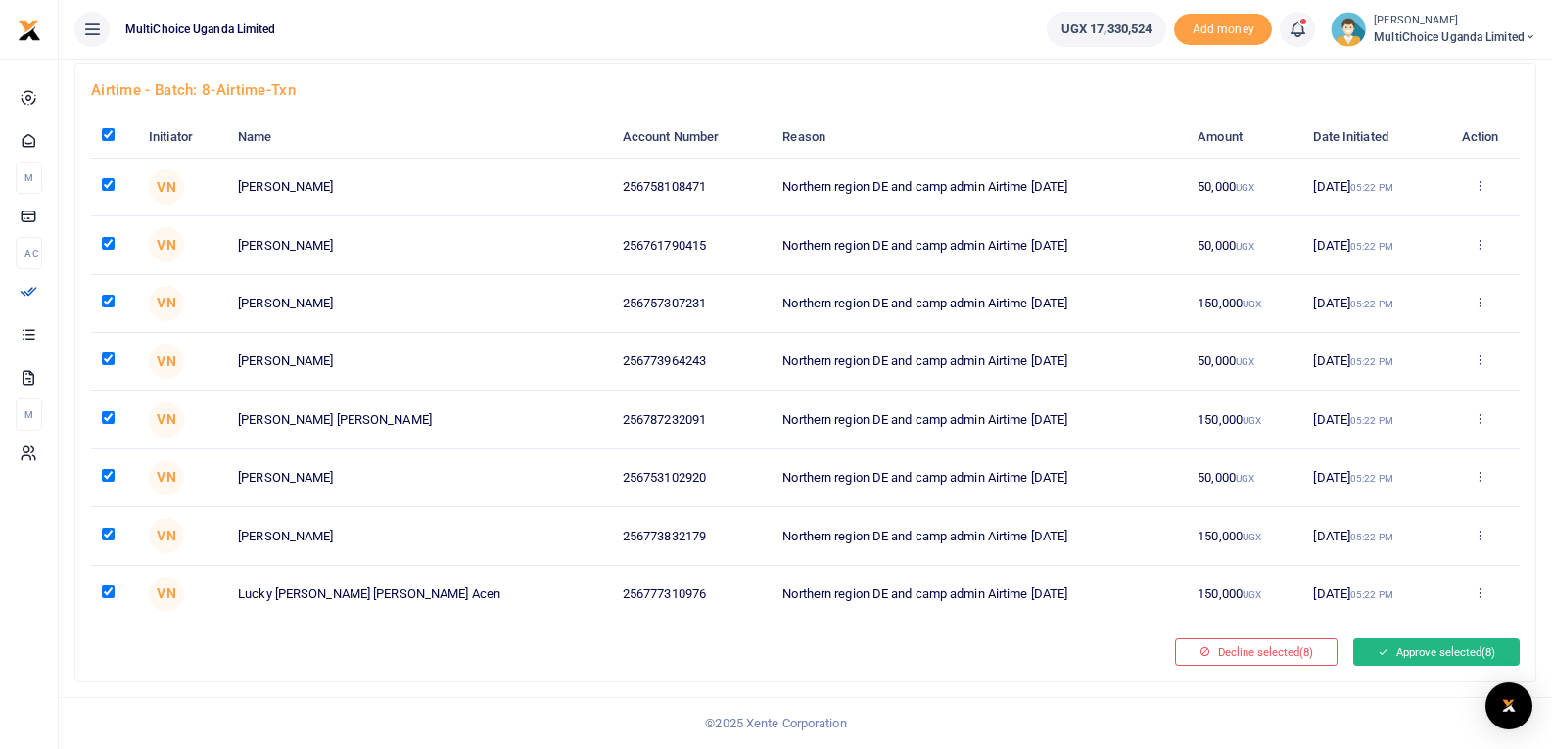
click at [1403, 651] on button "Approve selected (8)" at bounding box center [1436, 652] width 166 height 27
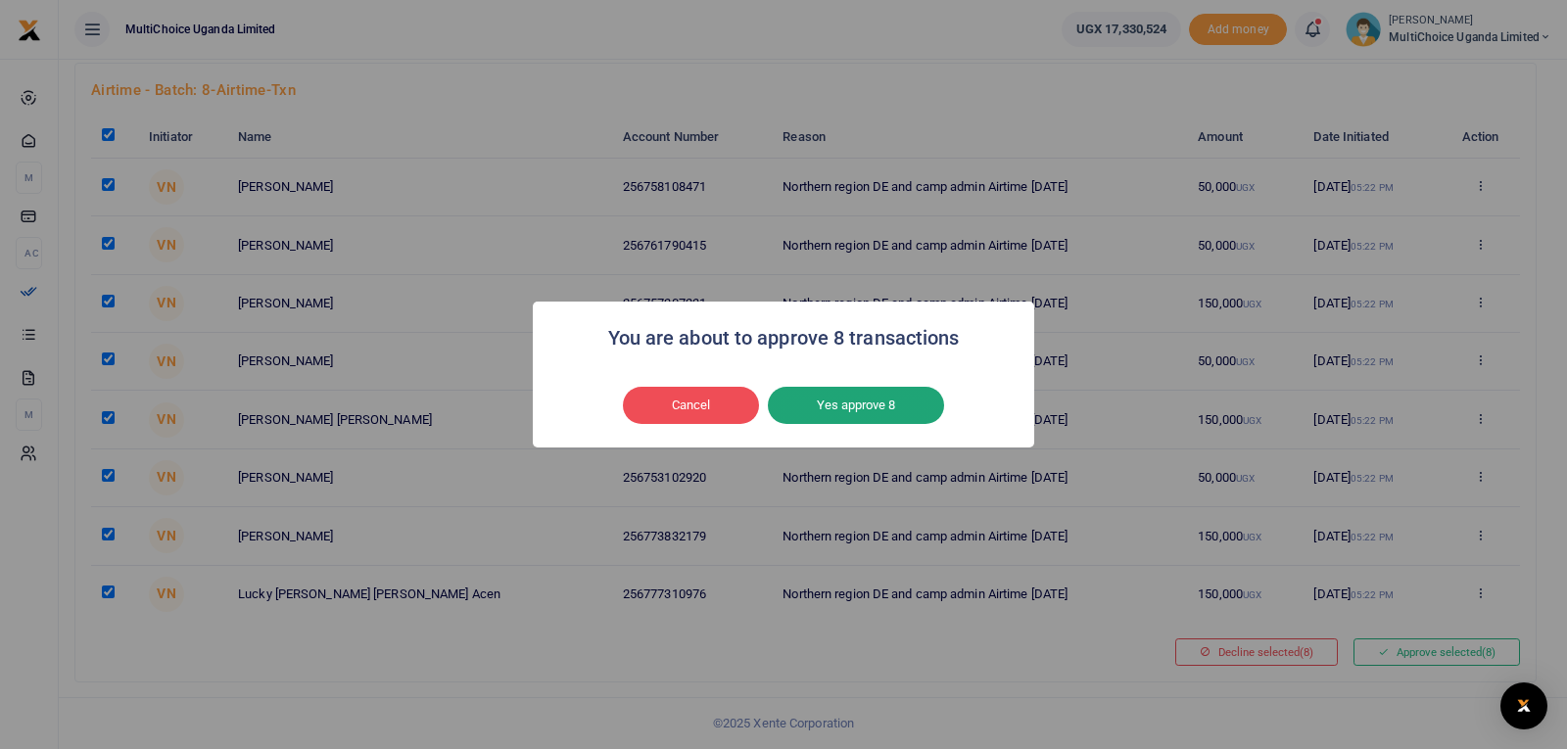
click at [860, 405] on button "Yes approve 8" at bounding box center [856, 405] width 176 height 37
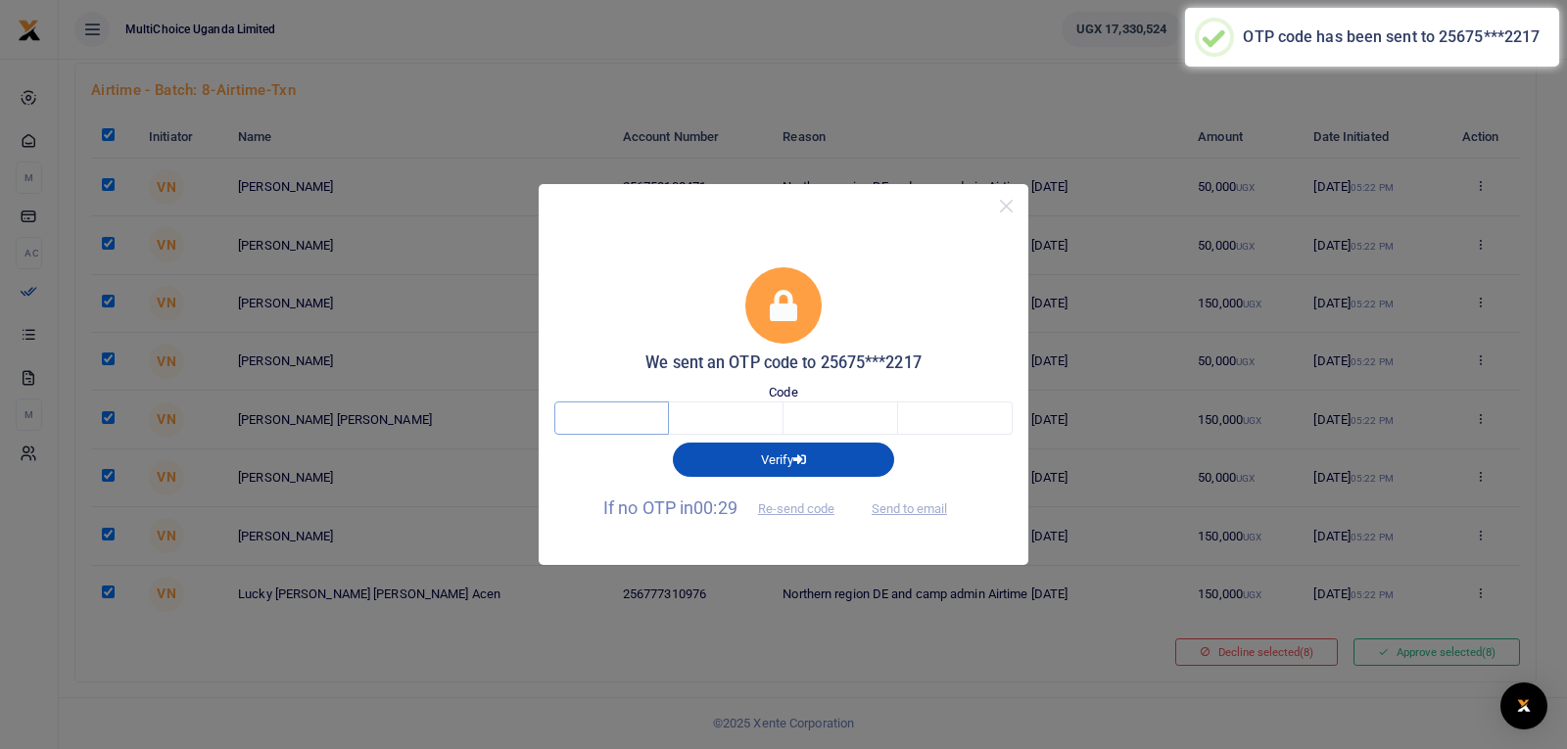
click at [626, 421] on input "text" at bounding box center [611, 418] width 115 height 33
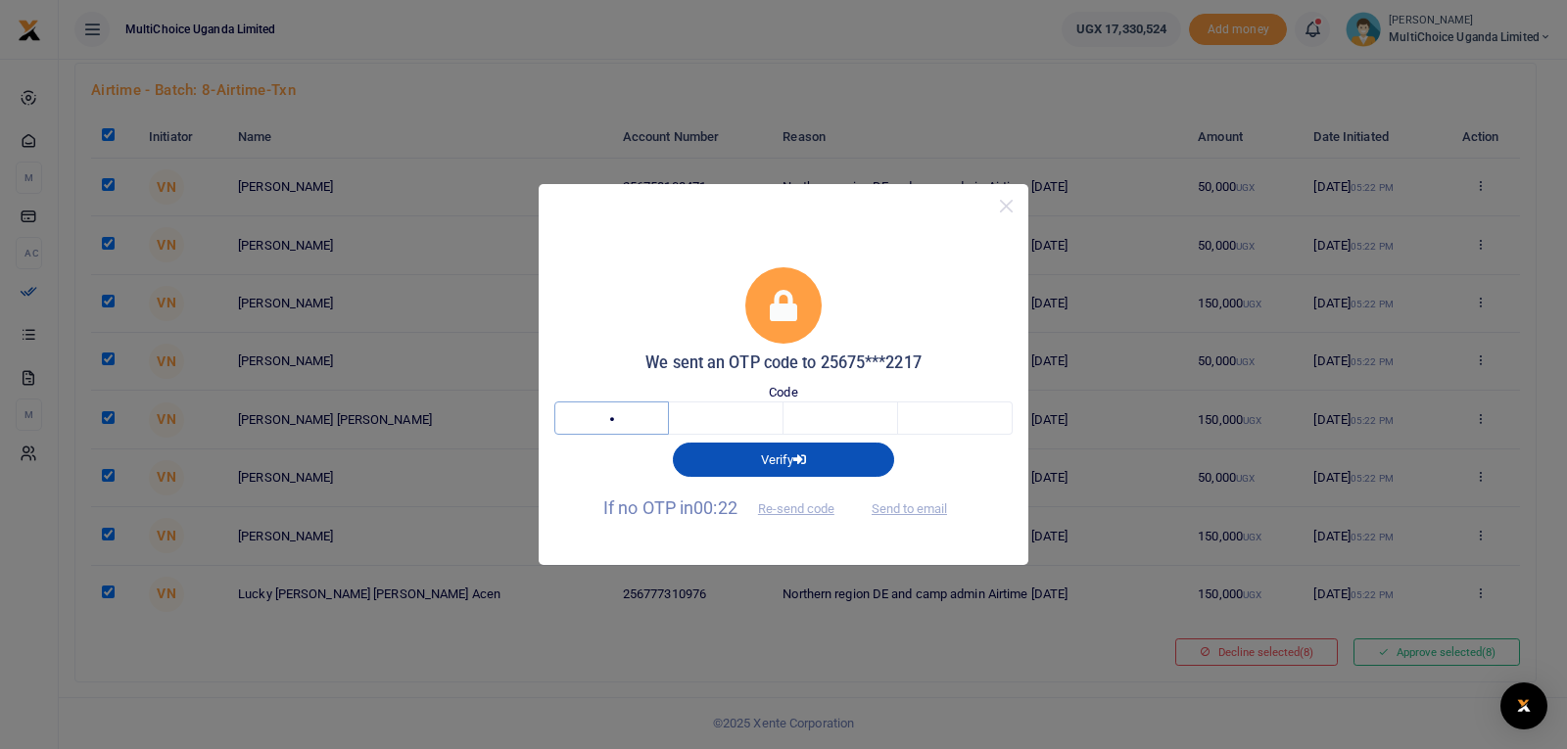
type input "6"
type input "8"
type input "3"
type input "0"
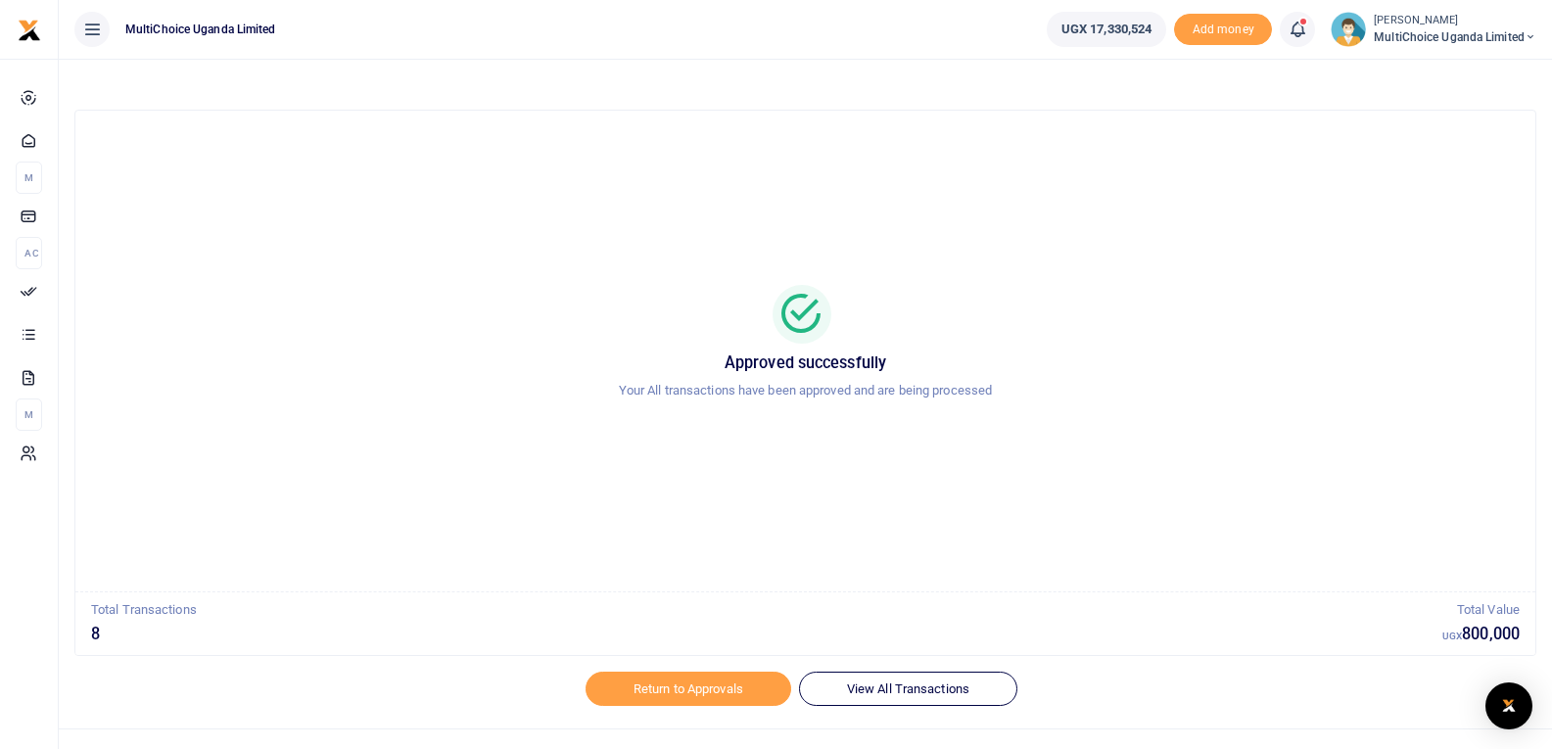
click at [1295, 28] on icon at bounding box center [1298, 30] width 20 height 22
click at [1487, 29] on span "MultiChoice Uganda Limited" at bounding box center [1455, 37] width 163 height 18
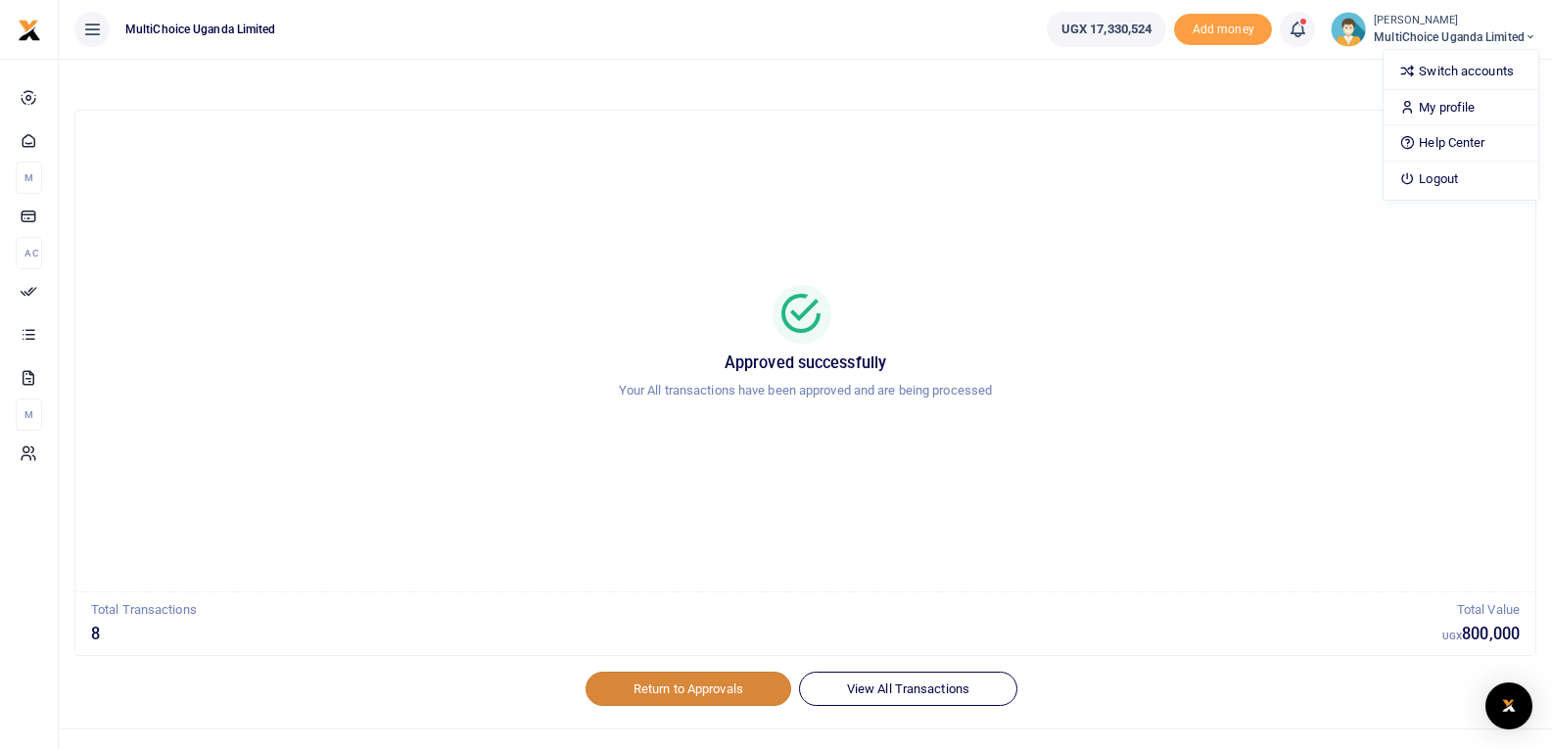
click at [674, 689] on link "Return to Approvals" at bounding box center [689, 688] width 206 height 33
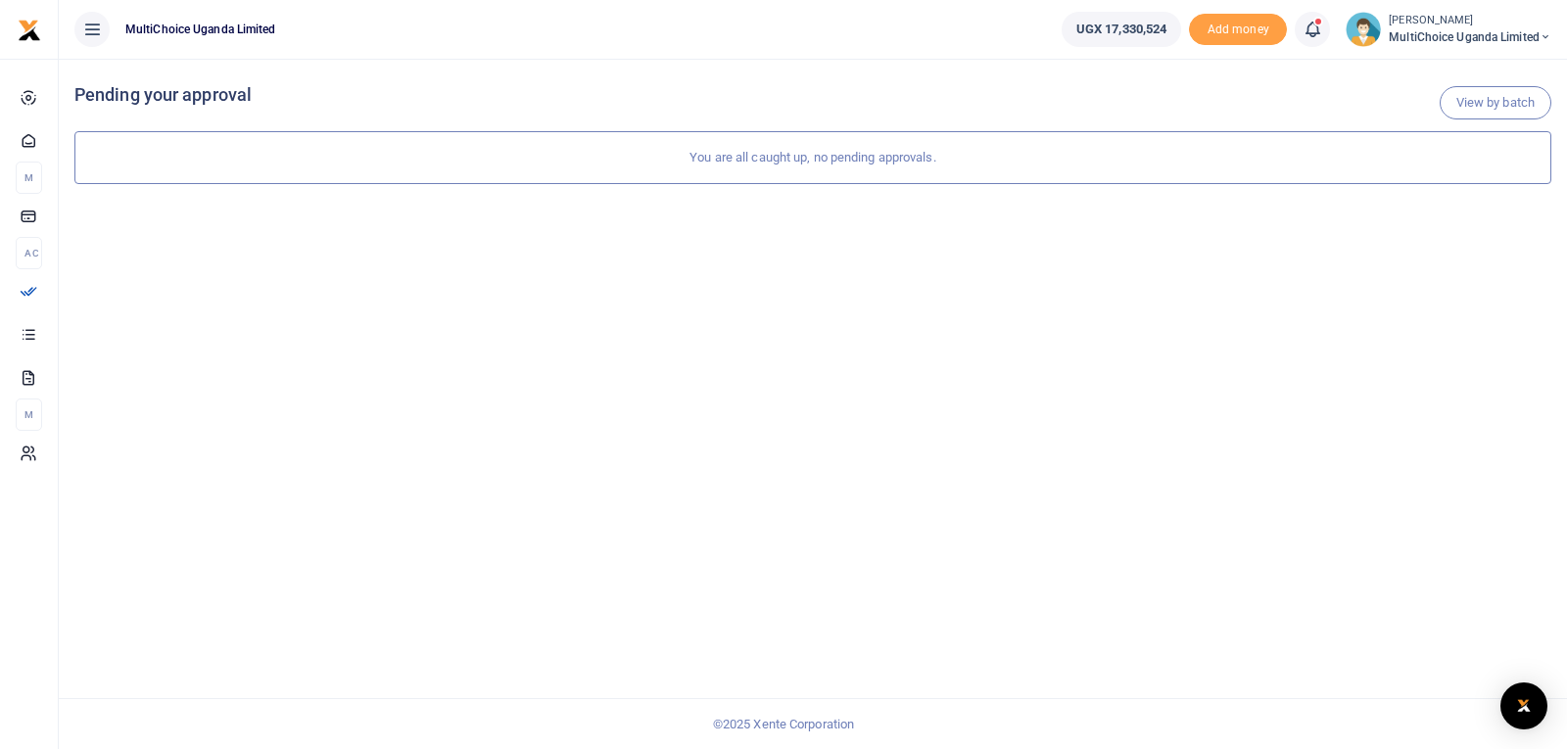
click at [1308, 32] on icon at bounding box center [1313, 30] width 20 height 22
click at [1421, 36] on span "MultiChoice Uganda Limited" at bounding box center [1470, 37] width 163 height 18
click at [1453, 177] on link "Logout" at bounding box center [1476, 179] width 155 height 27
